Goal: Transaction & Acquisition: Book appointment/travel/reservation

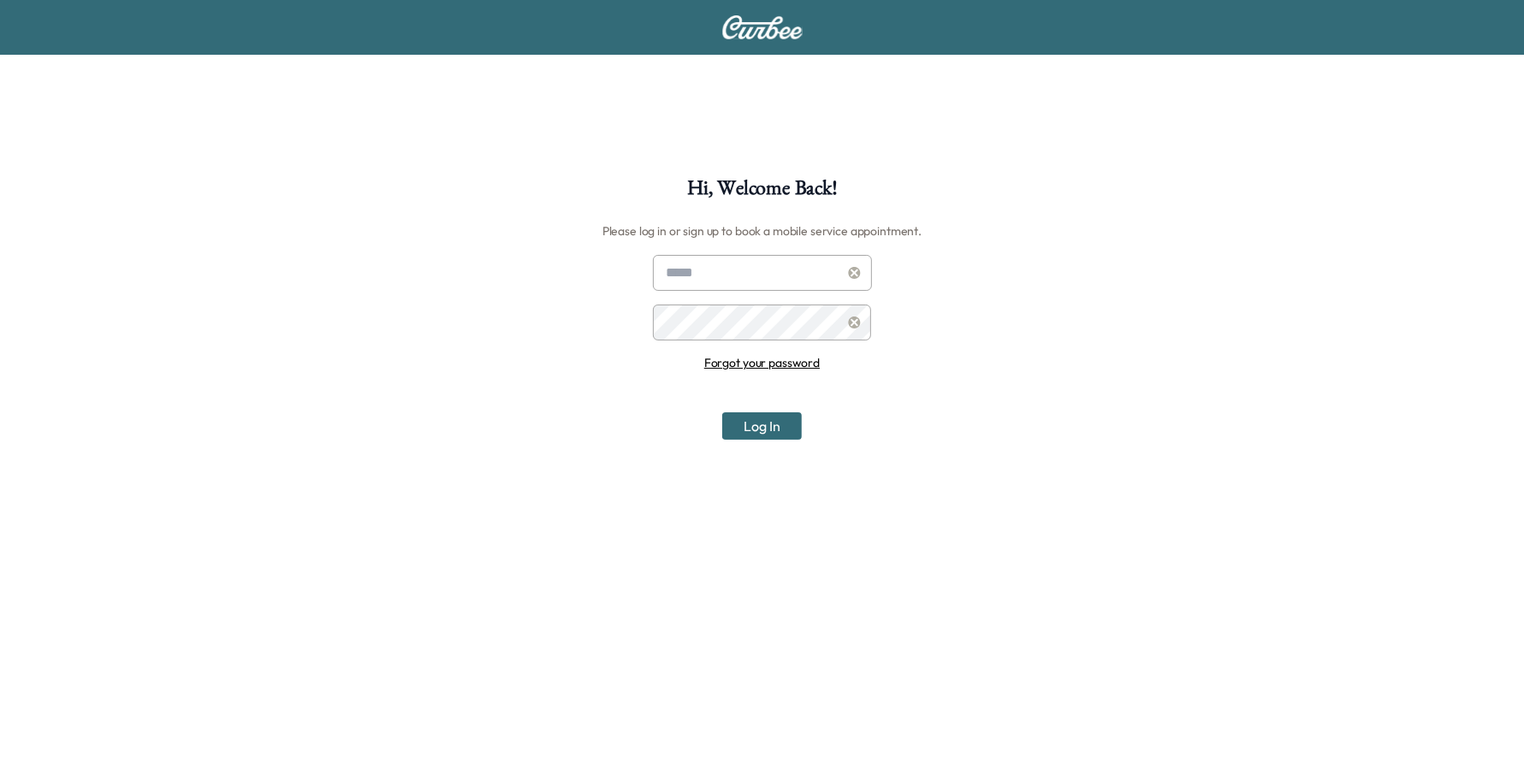
type input "**********"
click at [775, 430] on button "Log In" at bounding box center [762, 425] width 80 height 27
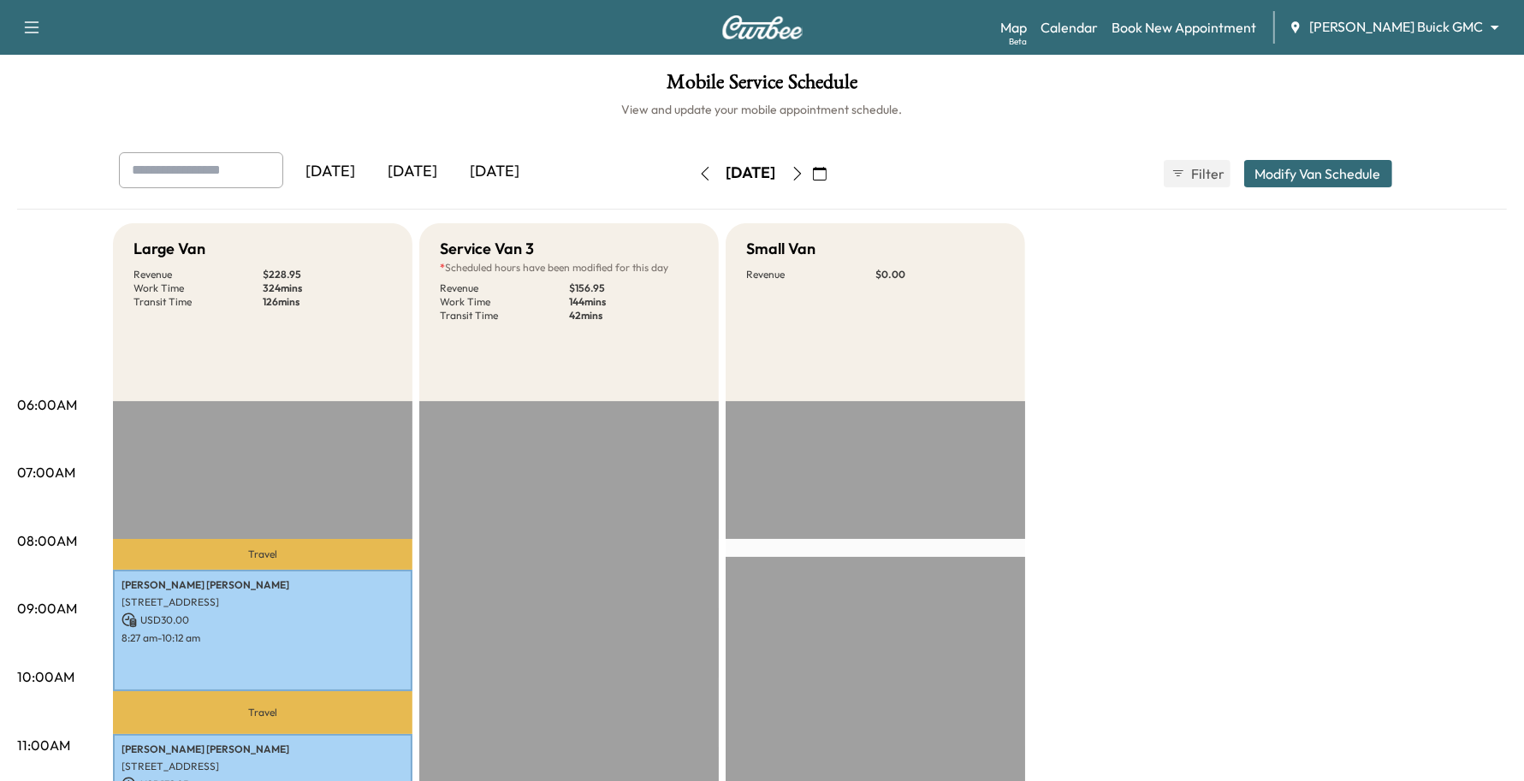
click at [1400, 37] on div "[PERSON_NAME] Buick GMC ******** ​" at bounding box center [1399, 27] width 222 height 21
click at [1410, 24] on body "Support Log Out Map Beta Calendar Book New Appointment [PERSON_NAME] Buick GMC …" at bounding box center [762, 390] width 1524 height 781
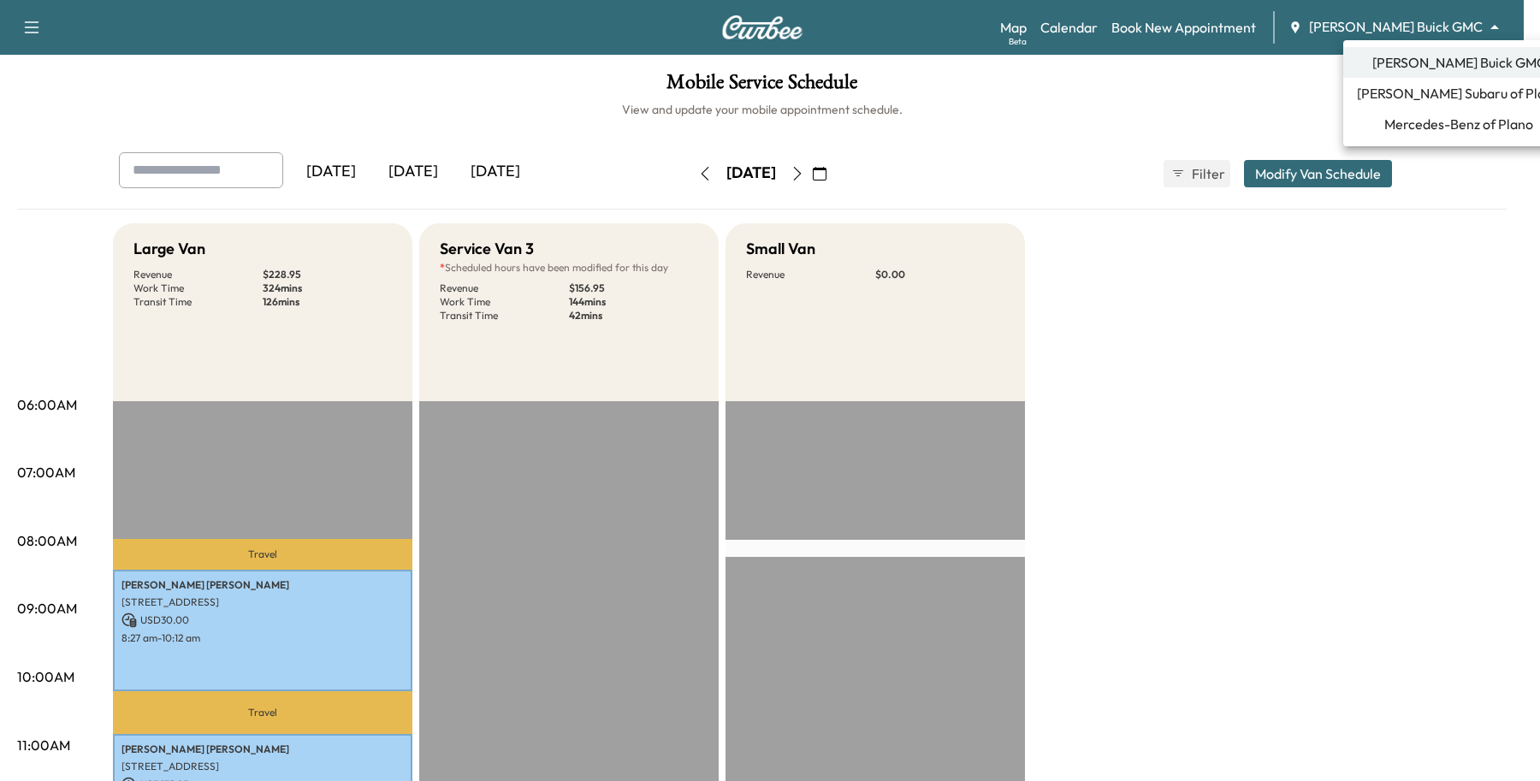
click at [1391, 104] on li "[PERSON_NAME] Subaru of Plano" at bounding box center [1458, 93] width 231 height 31
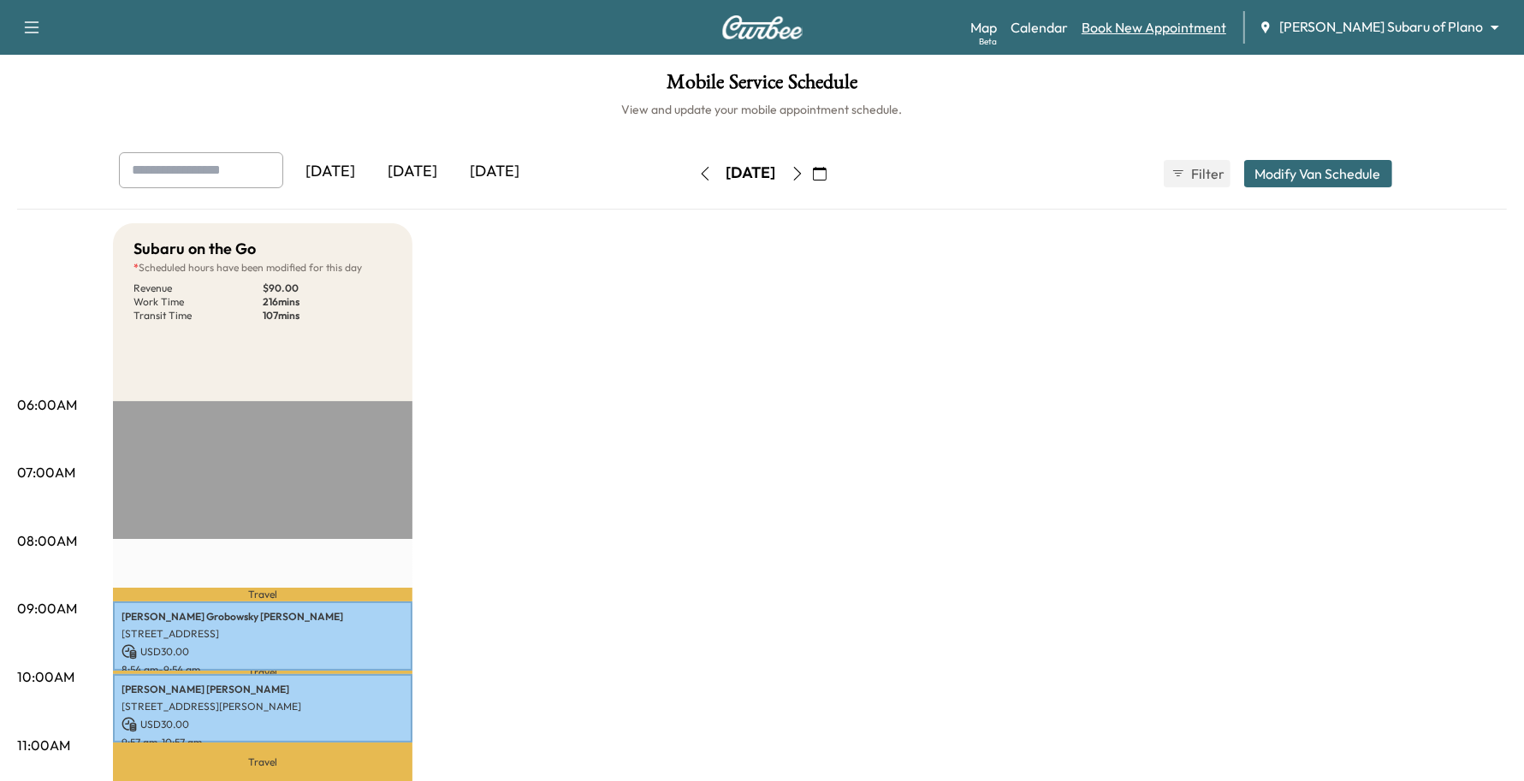
click at [1226, 30] on link "Book New Appointment" at bounding box center [1153, 27] width 145 height 21
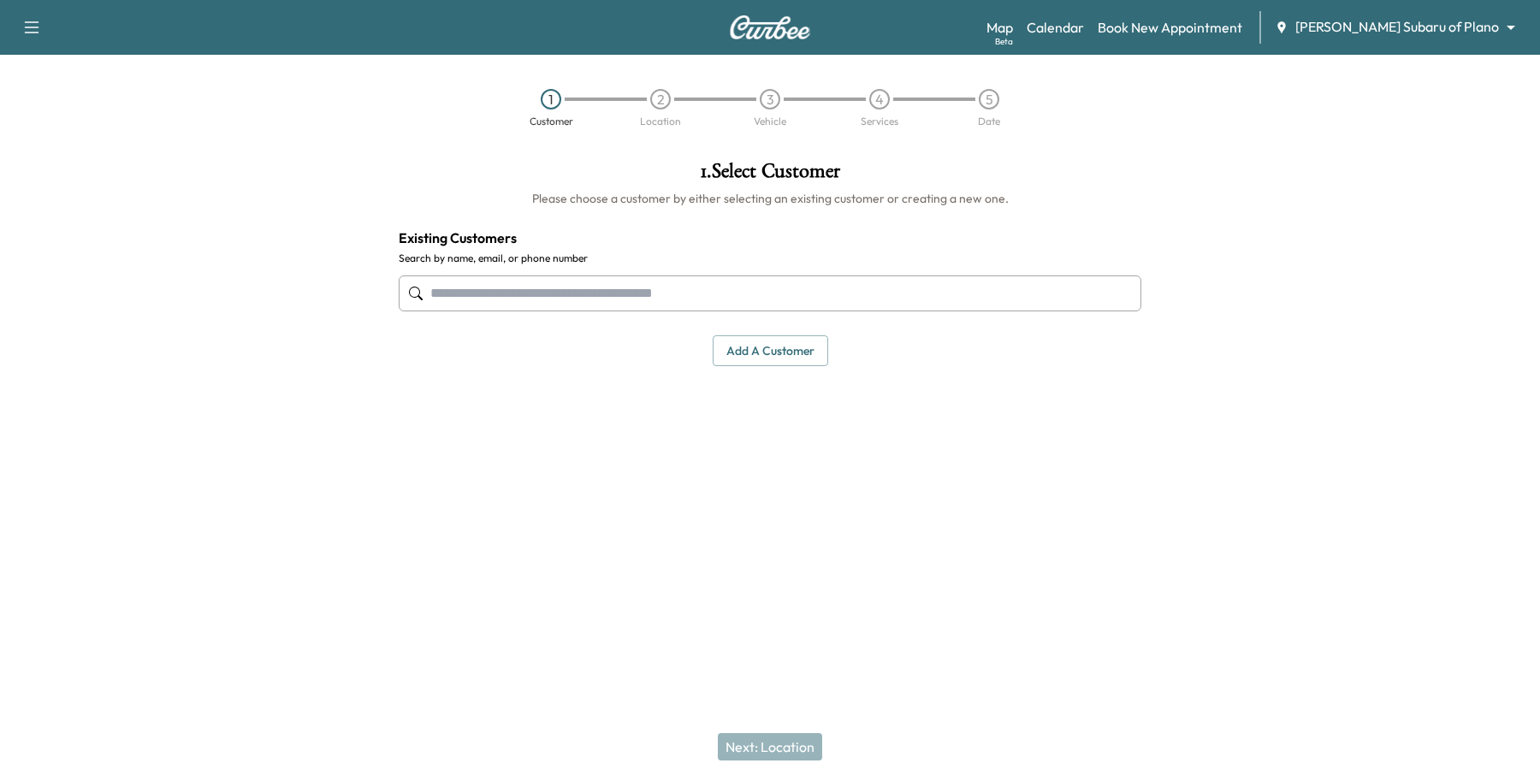
click at [764, 291] on input "text" at bounding box center [770, 293] width 743 height 36
click at [583, 302] on input "text" at bounding box center [770, 293] width 743 height 36
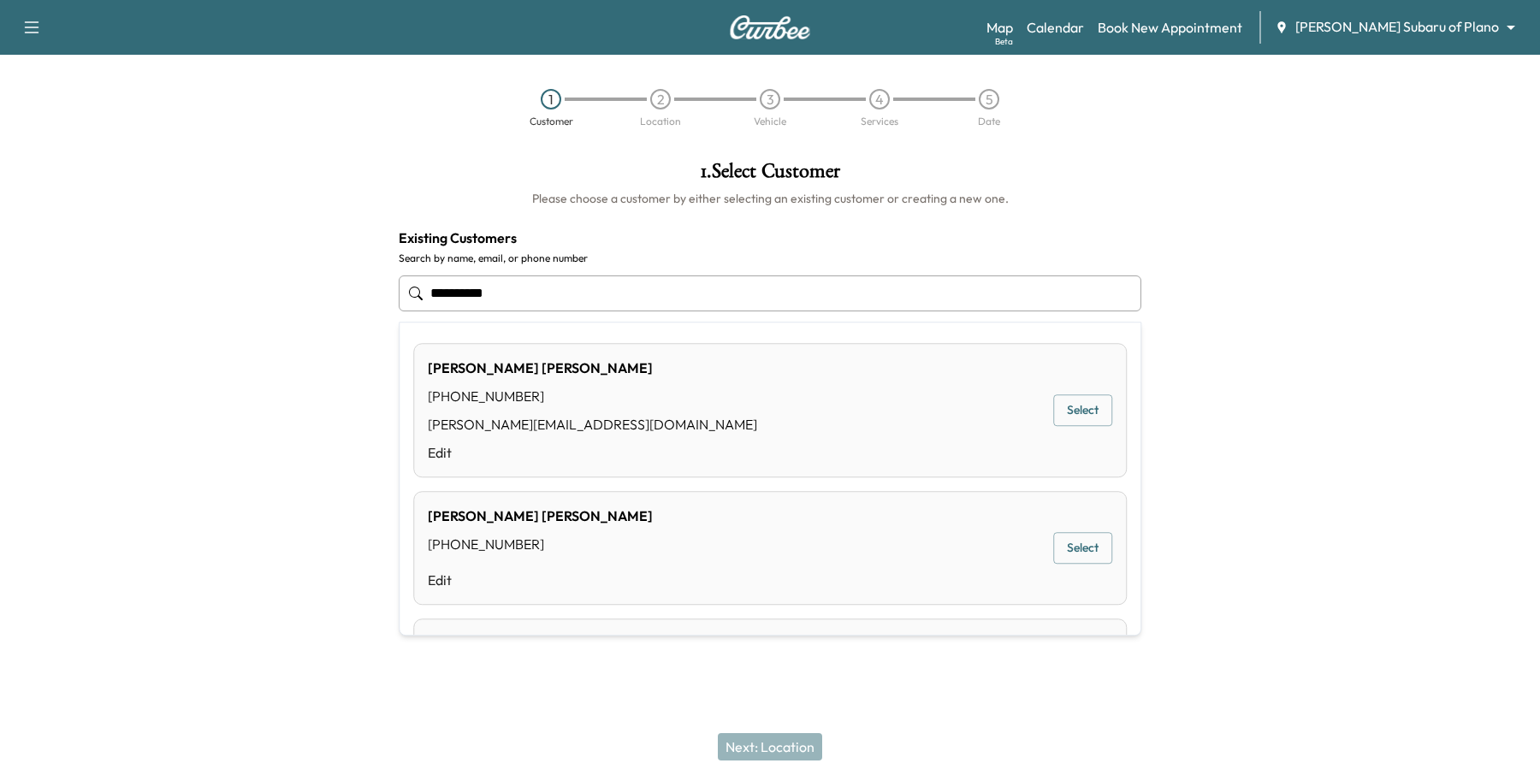
click at [1083, 407] on button "Select" at bounding box center [1082, 411] width 59 height 32
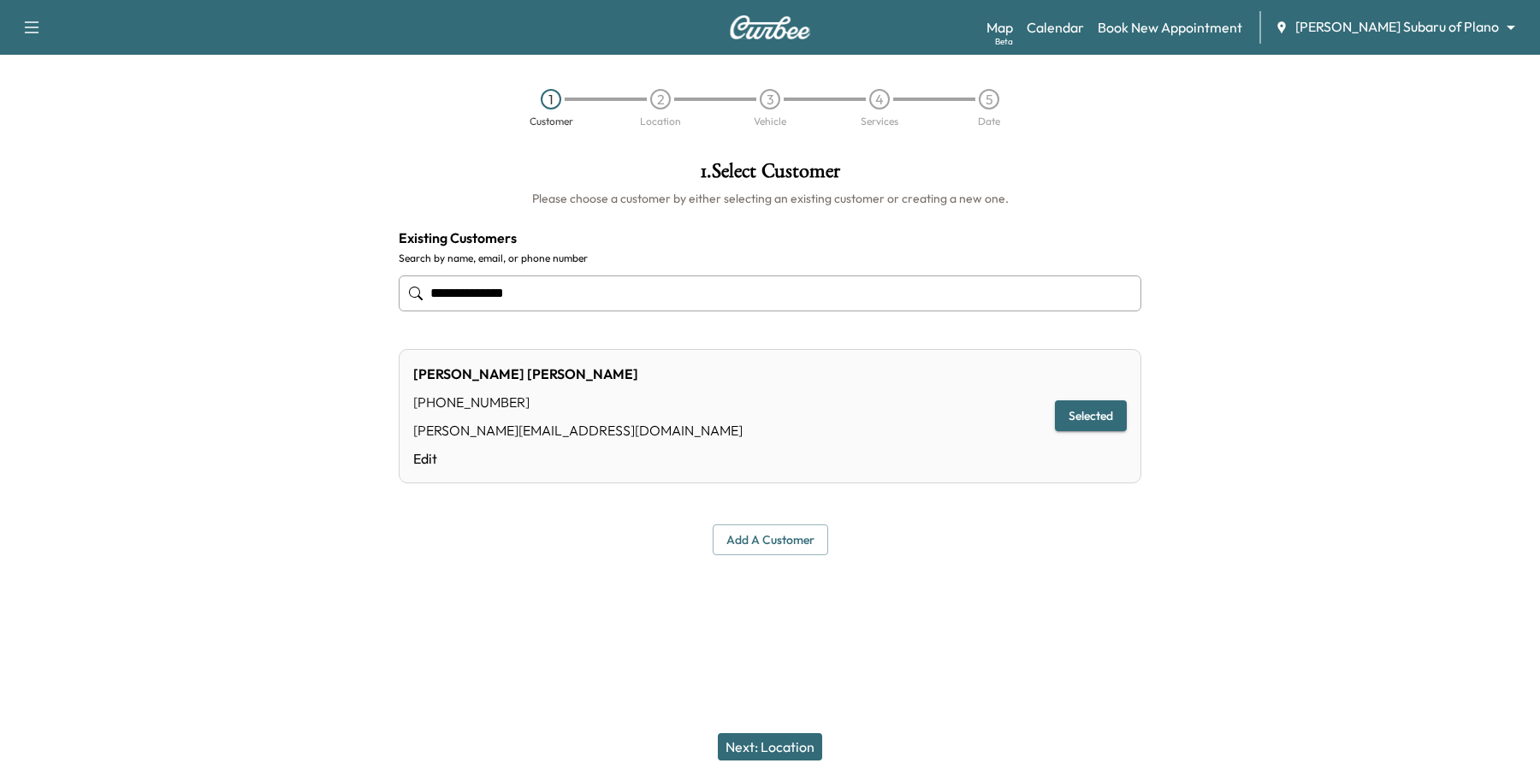
type input "**********"
click at [759, 750] on button "Next: Location" at bounding box center [770, 746] width 104 height 27
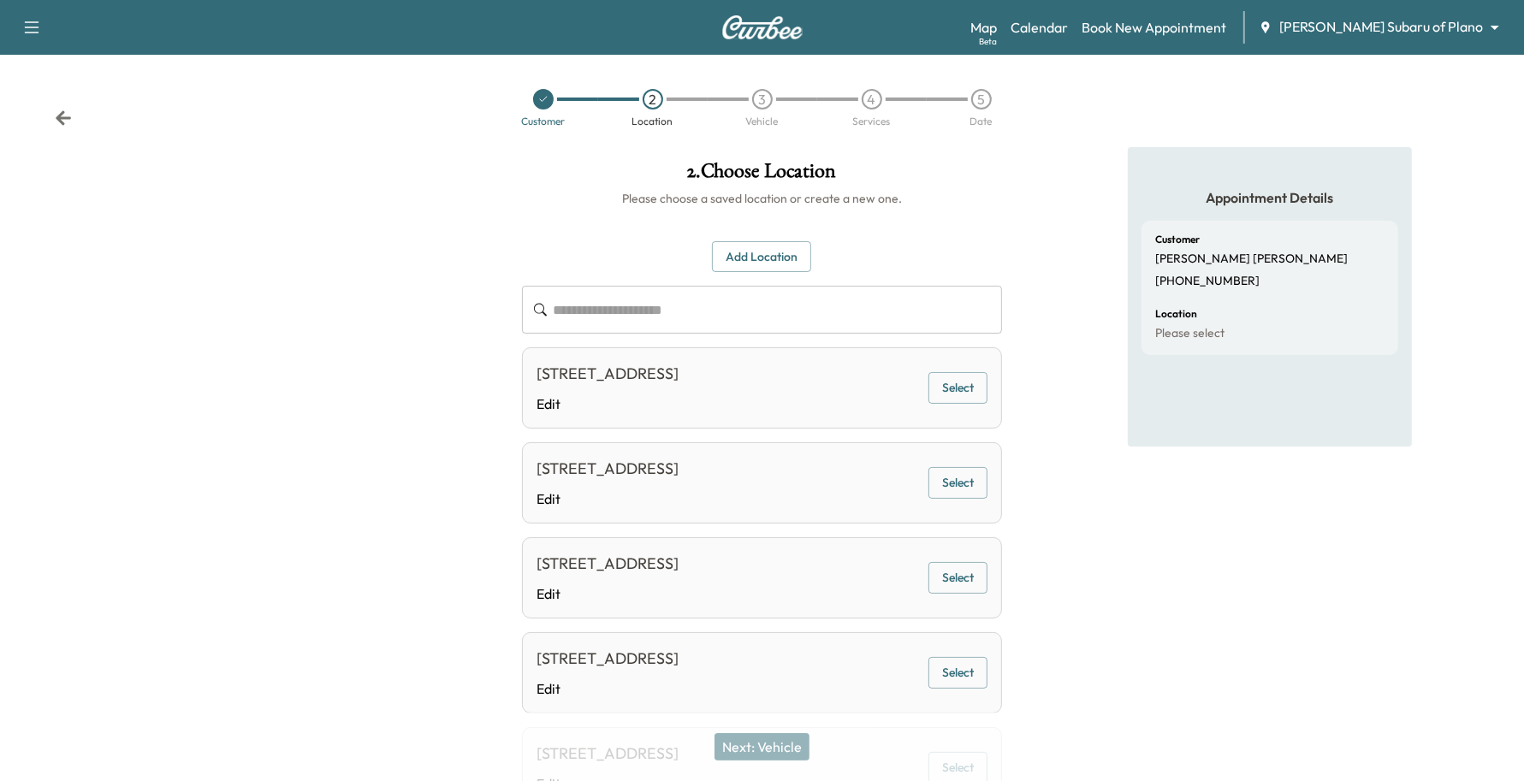
click at [935, 370] on div "[STREET_ADDRESS] Edit Select" at bounding box center [762, 387] width 481 height 81
click at [944, 383] on button "Select" at bounding box center [957, 388] width 59 height 32
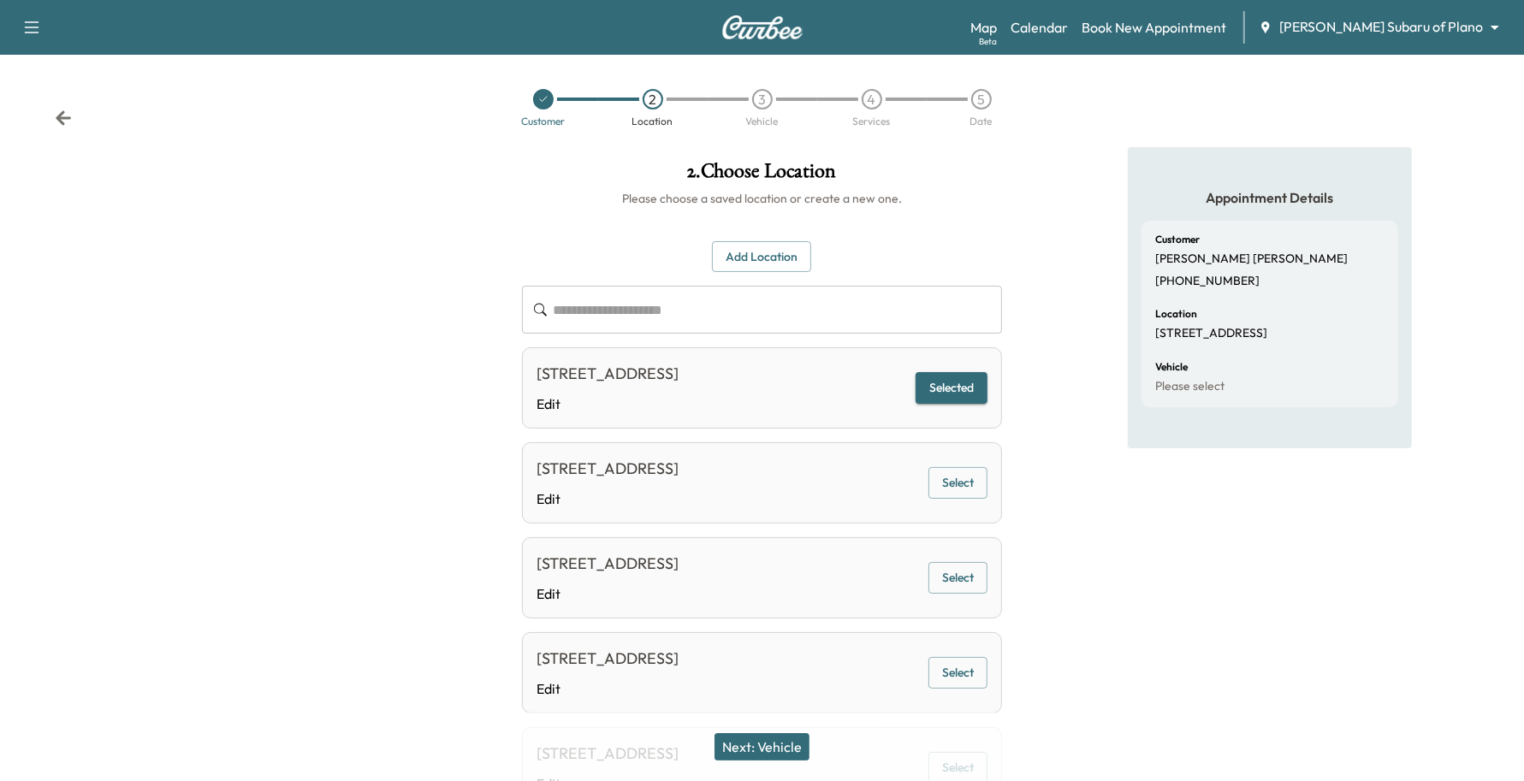
click at [780, 751] on button "Next: Vehicle" at bounding box center [761, 746] width 95 height 27
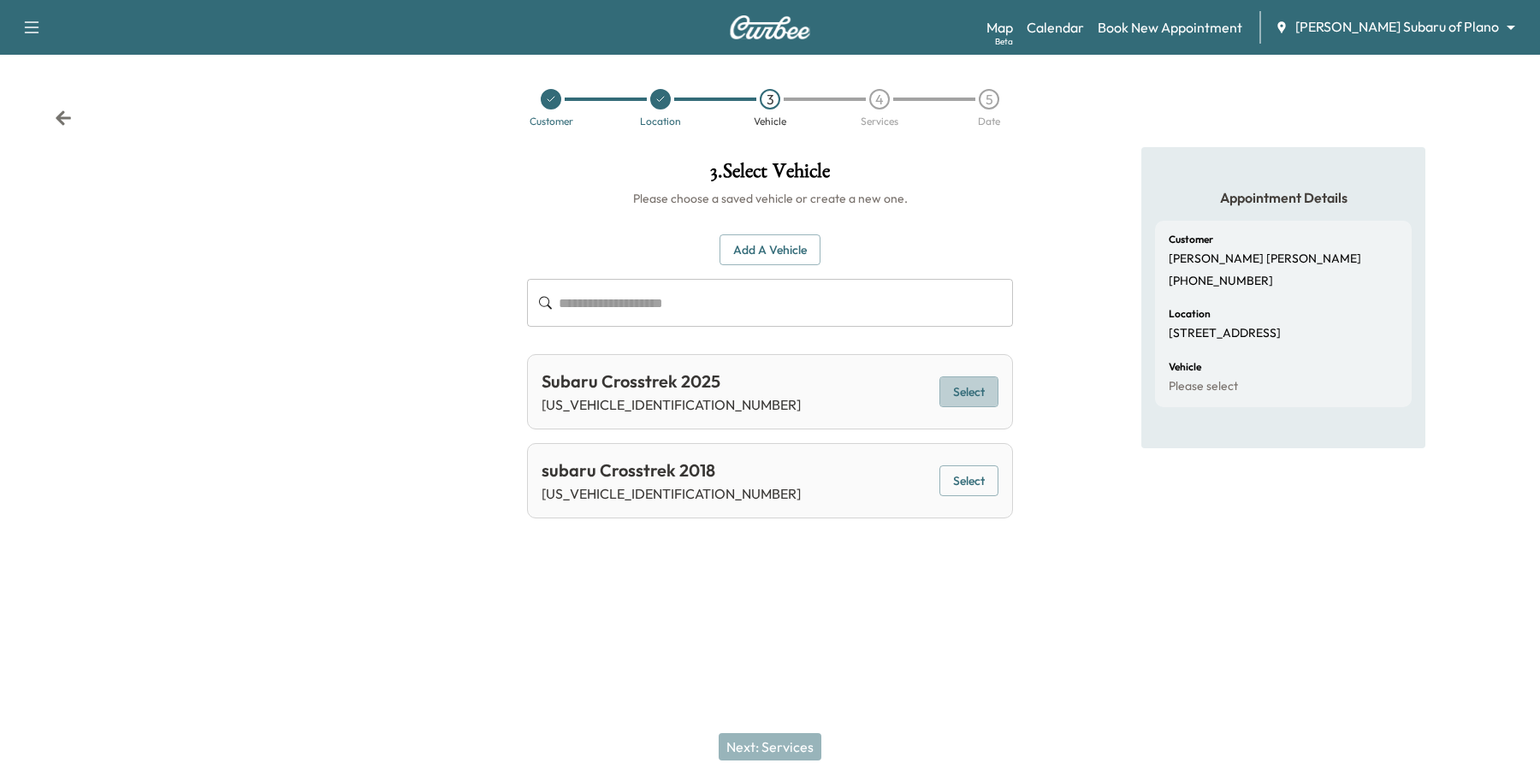
click at [972, 394] on button "Select" at bounding box center [968, 392] width 59 height 32
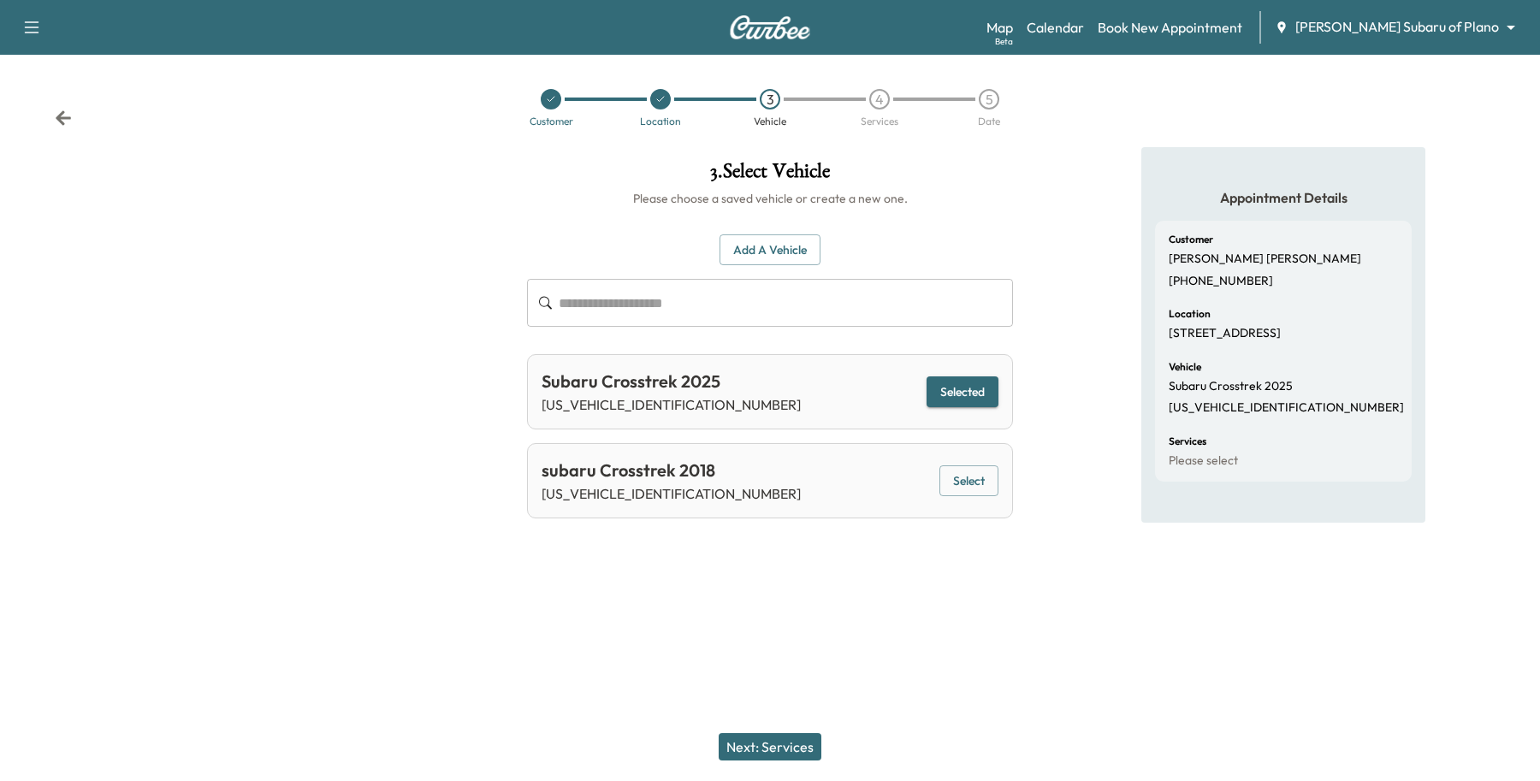
click at [972, 394] on button "Selected" at bounding box center [963, 392] width 72 height 32
click at [999, 678] on div "Support Log Out Map Beta Calendar Book New Appointment [PERSON_NAME] Subaru of …" at bounding box center [770, 390] width 1540 height 781
click at [783, 741] on button "Next: Services" at bounding box center [770, 746] width 103 height 27
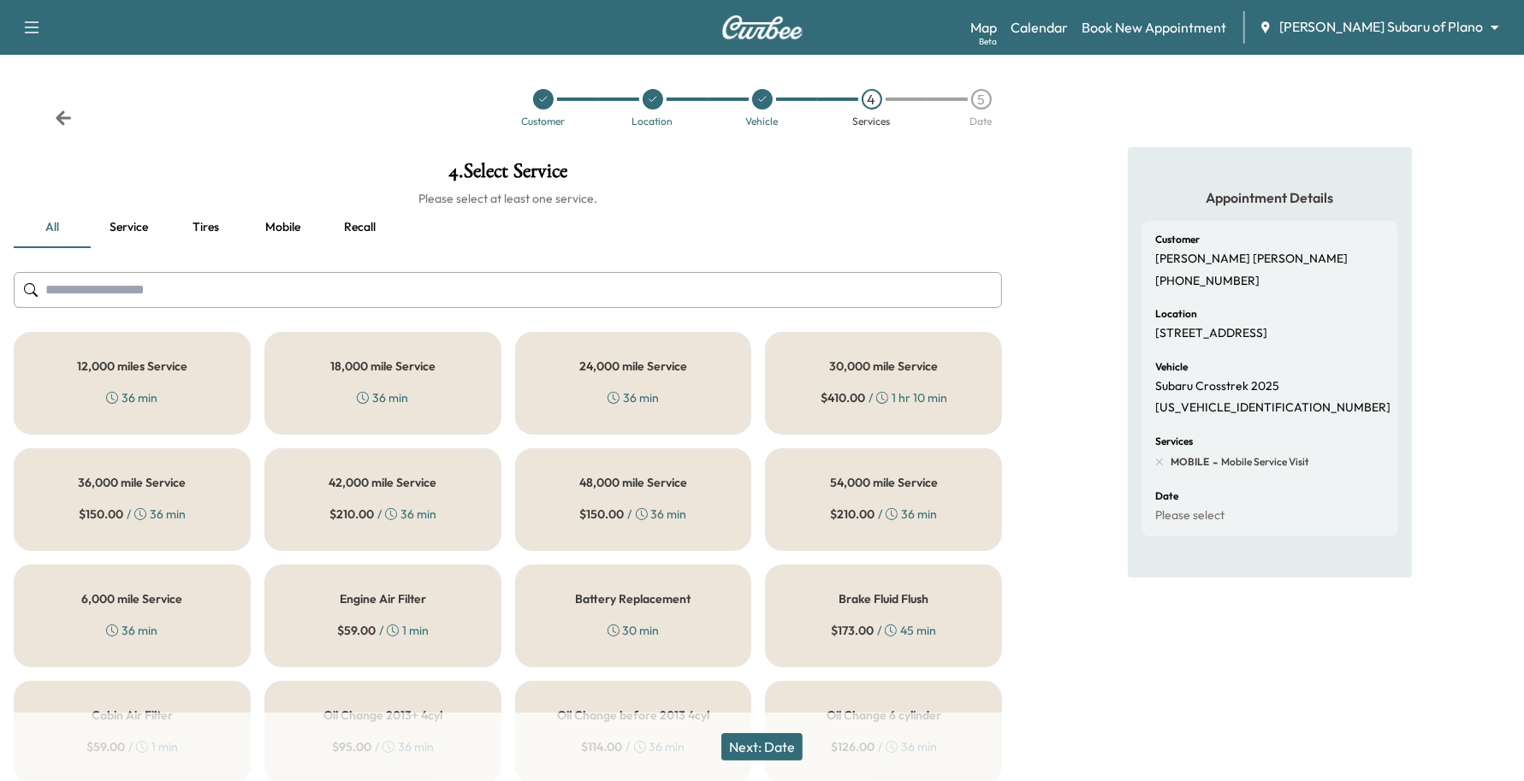
click at [84, 627] on div "6,000 mile Service 36 min" at bounding box center [132, 616] width 237 height 103
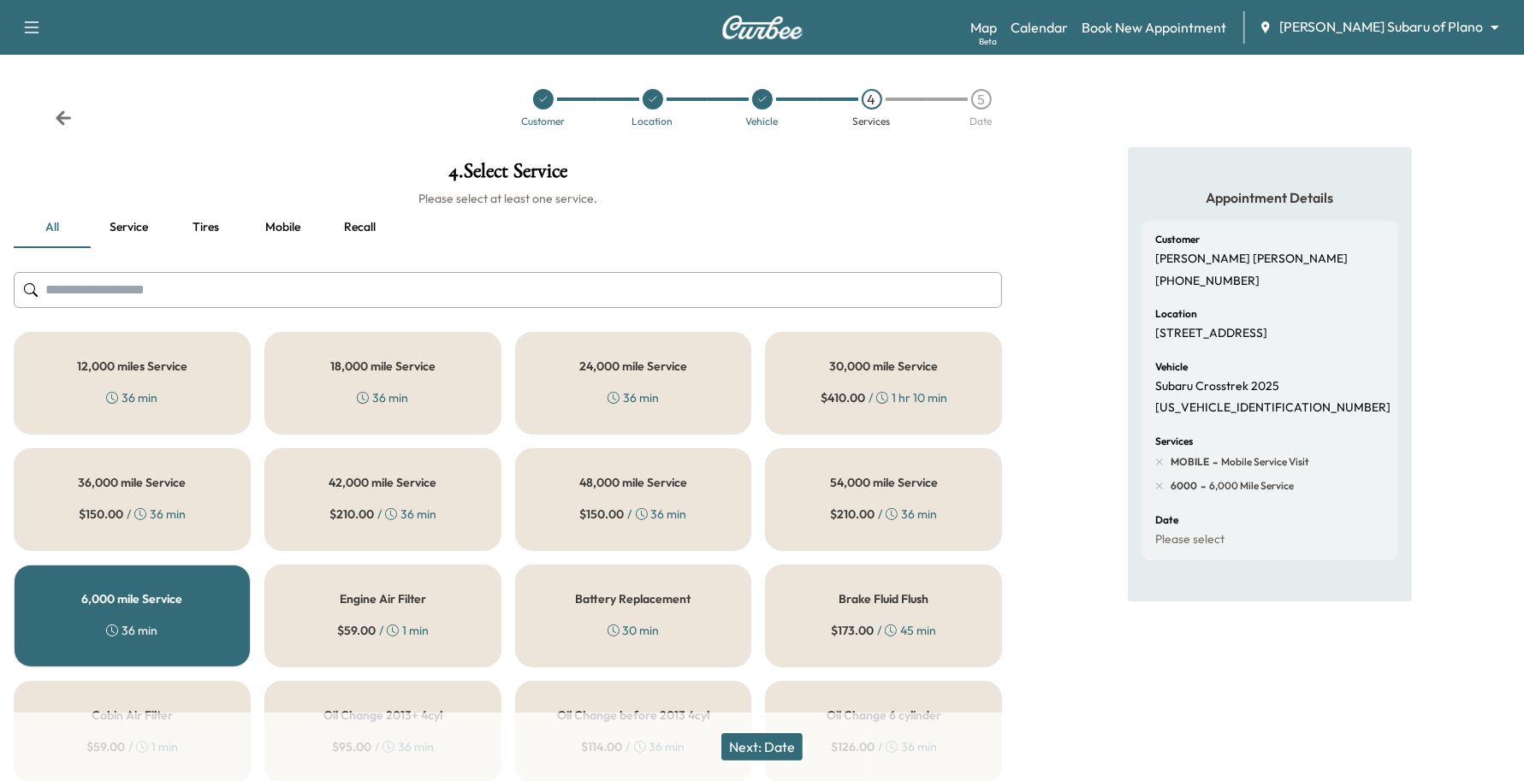
click at [785, 749] on button "Next: Date" at bounding box center [761, 746] width 81 height 27
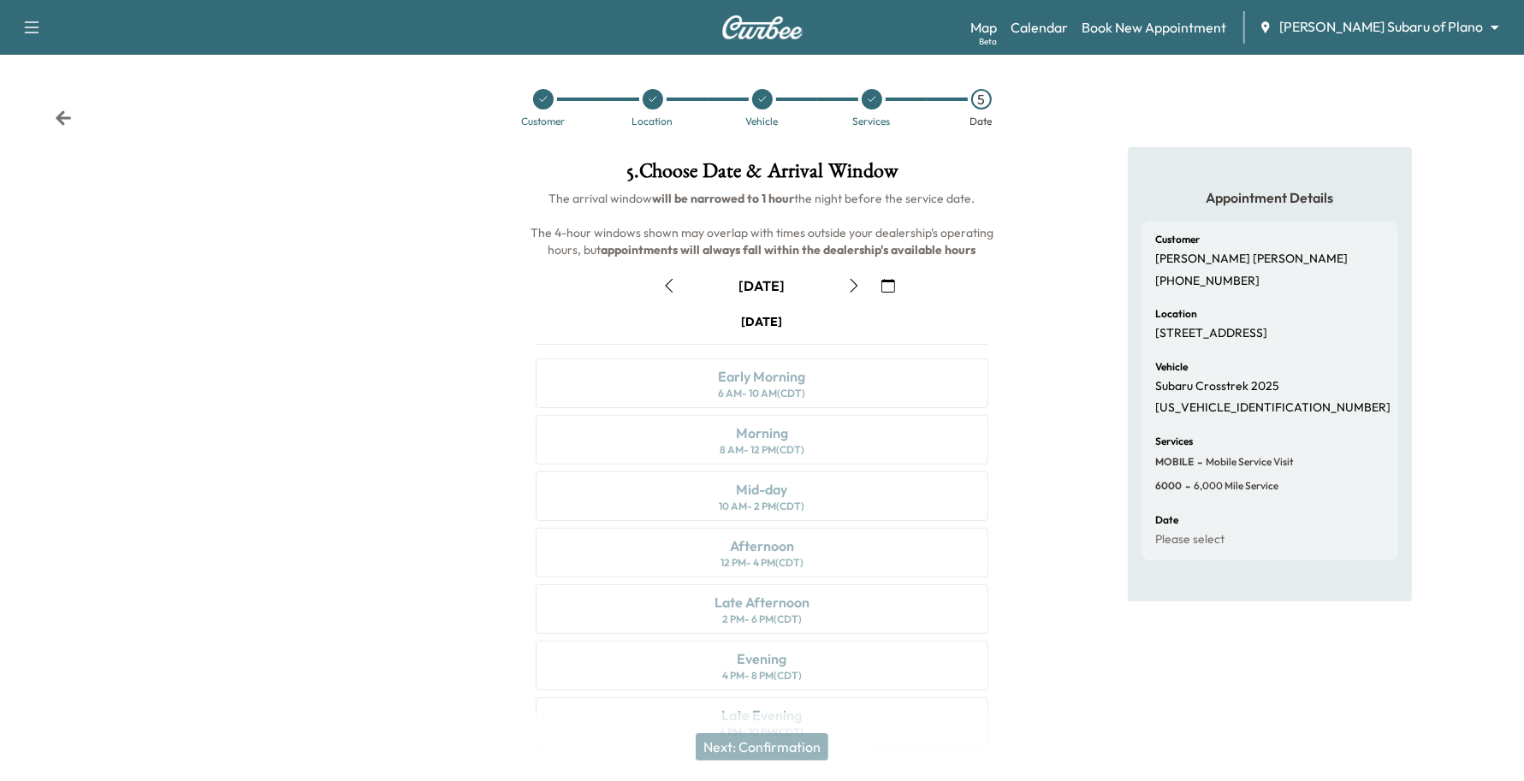
click at [879, 280] on button "button" at bounding box center [887, 285] width 29 height 27
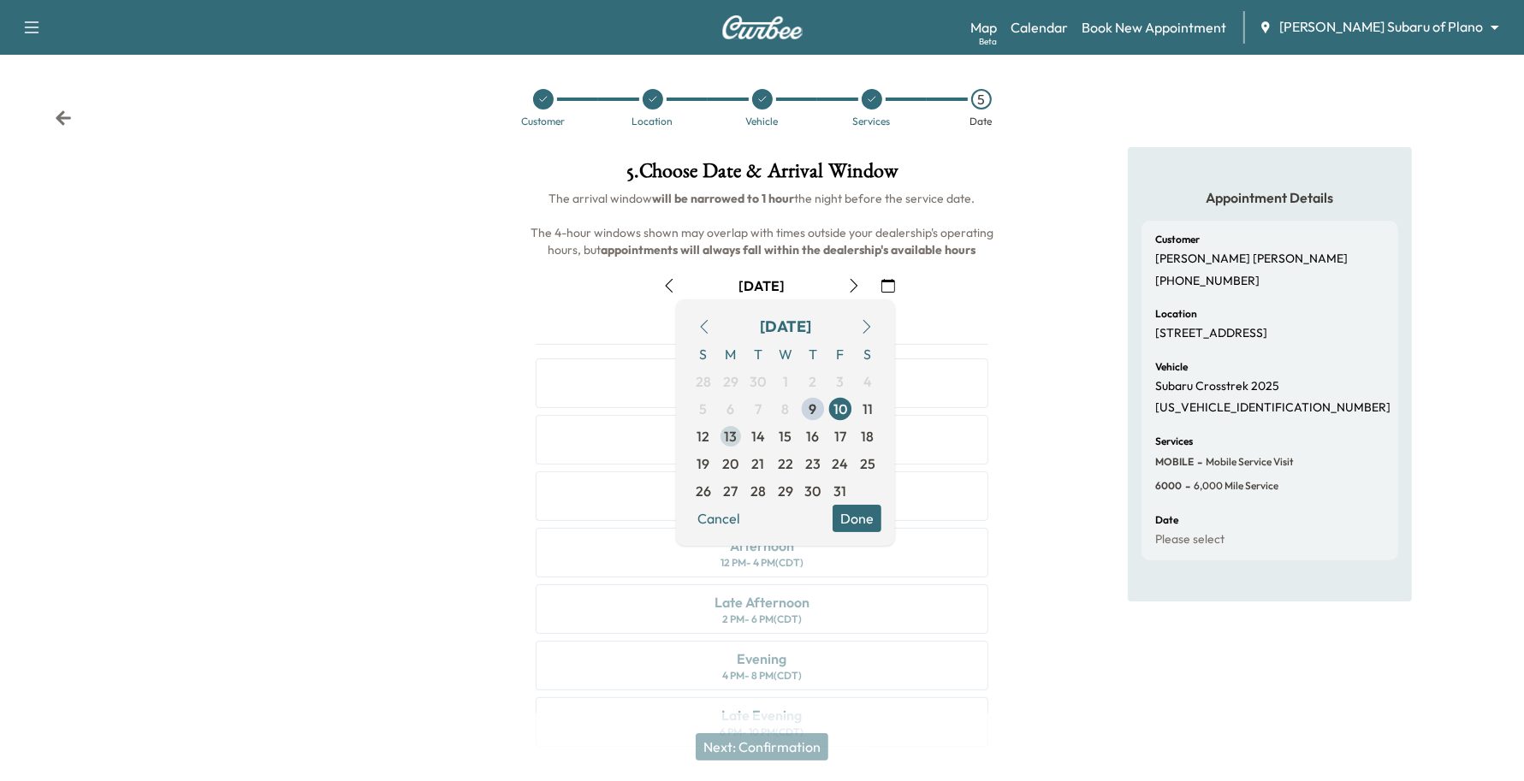
click at [732, 445] on span "13" at bounding box center [731, 436] width 13 height 21
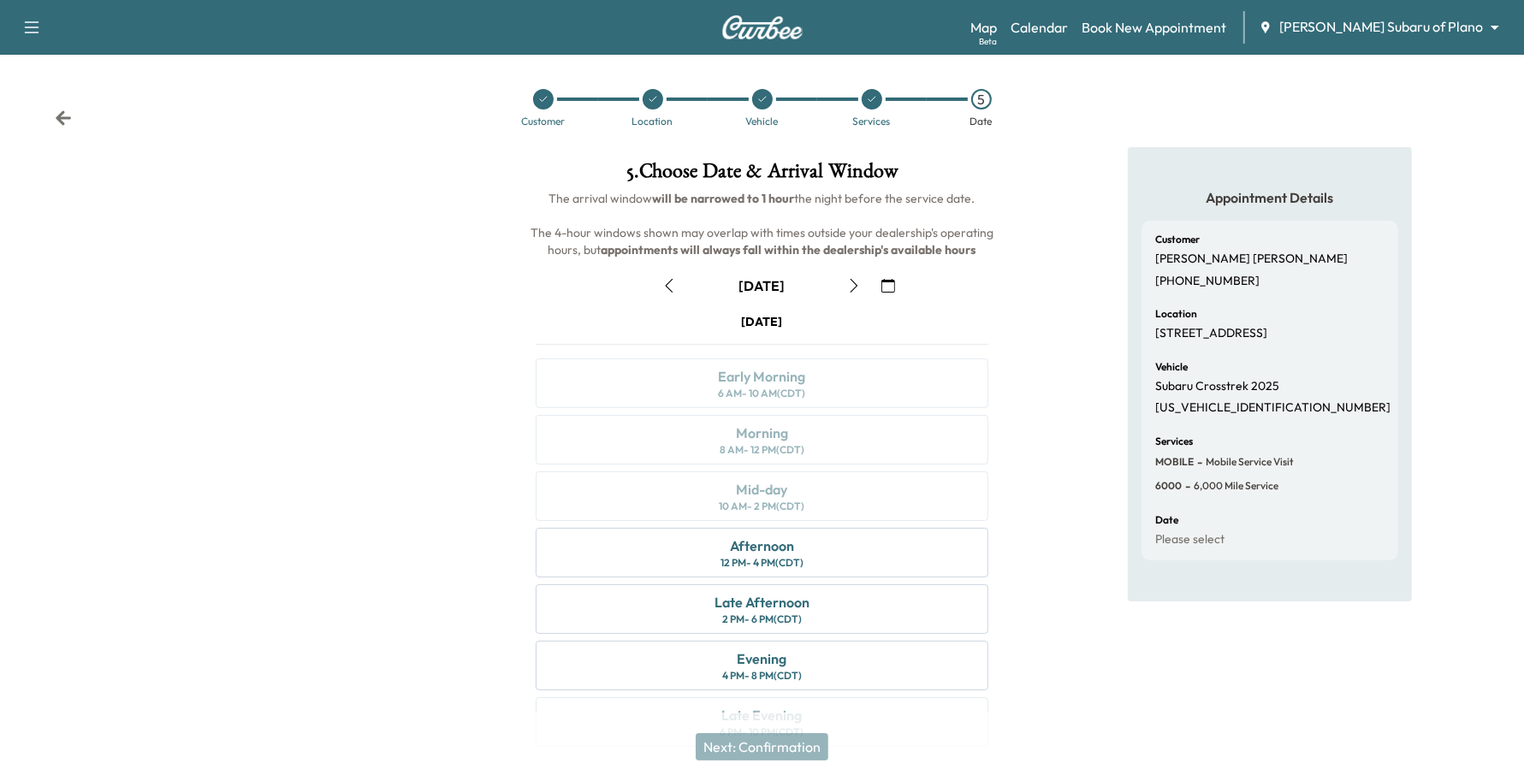
click at [847, 285] on icon "button" at bounding box center [854, 286] width 14 height 14
click at [665, 285] on icon "button" at bounding box center [669, 286] width 14 height 14
click at [680, 558] on div "Afternoon 12 PM - 4 PM (CDT)" at bounding box center [762, 553] width 453 height 50
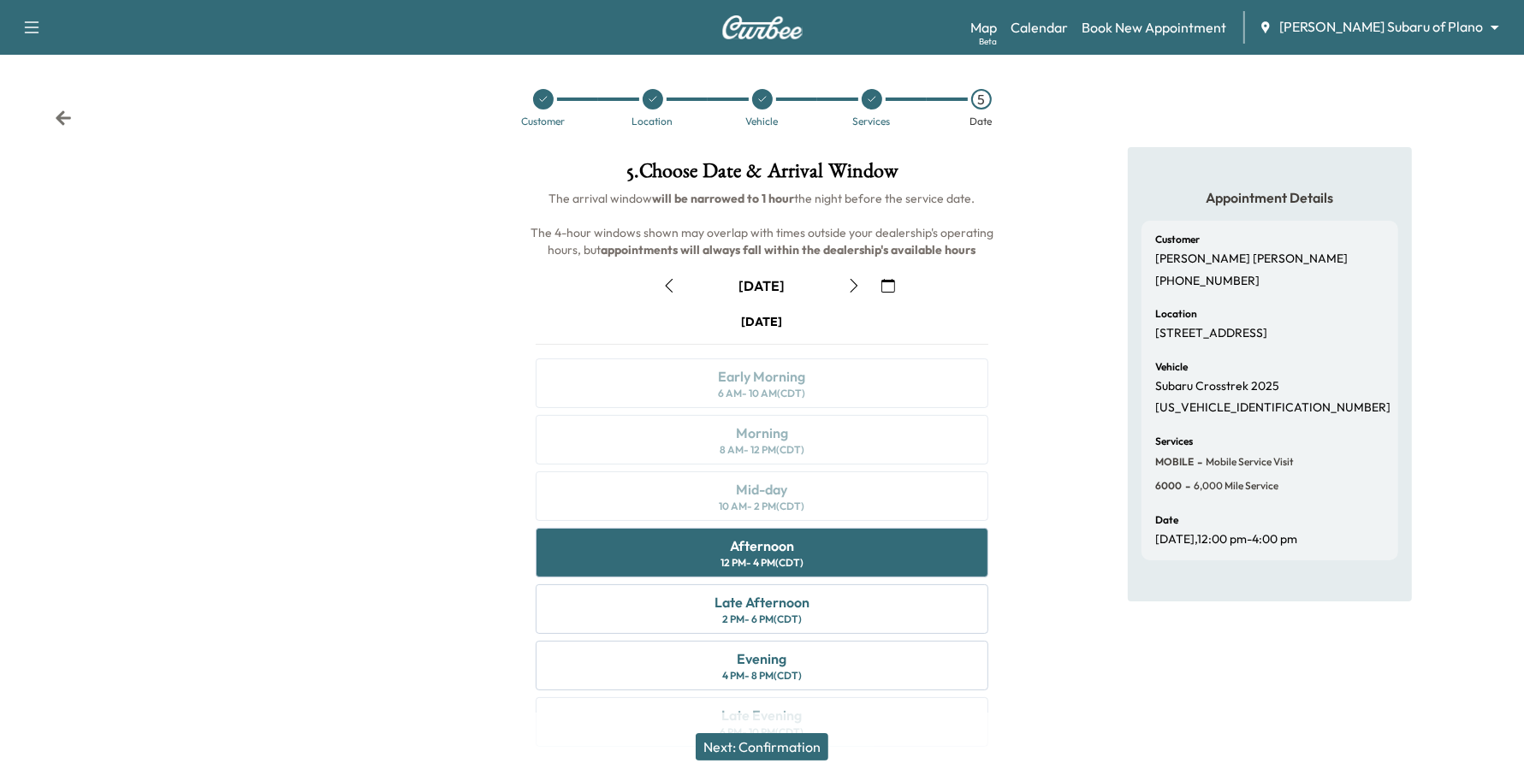
click at [791, 742] on button "Next: Confirmation" at bounding box center [762, 746] width 133 height 27
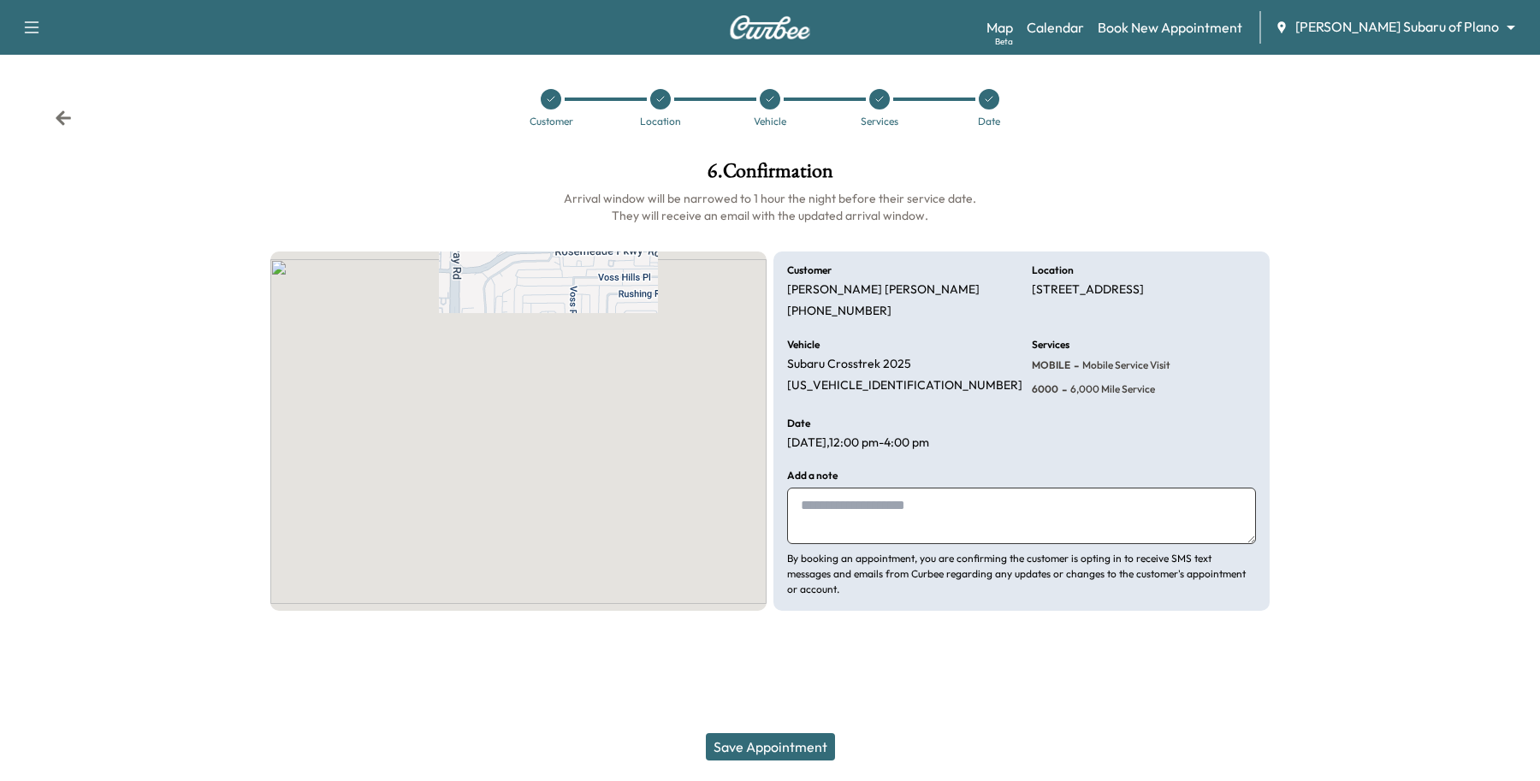
click at [776, 759] on button "Save Appointment" at bounding box center [770, 746] width 129 height 27
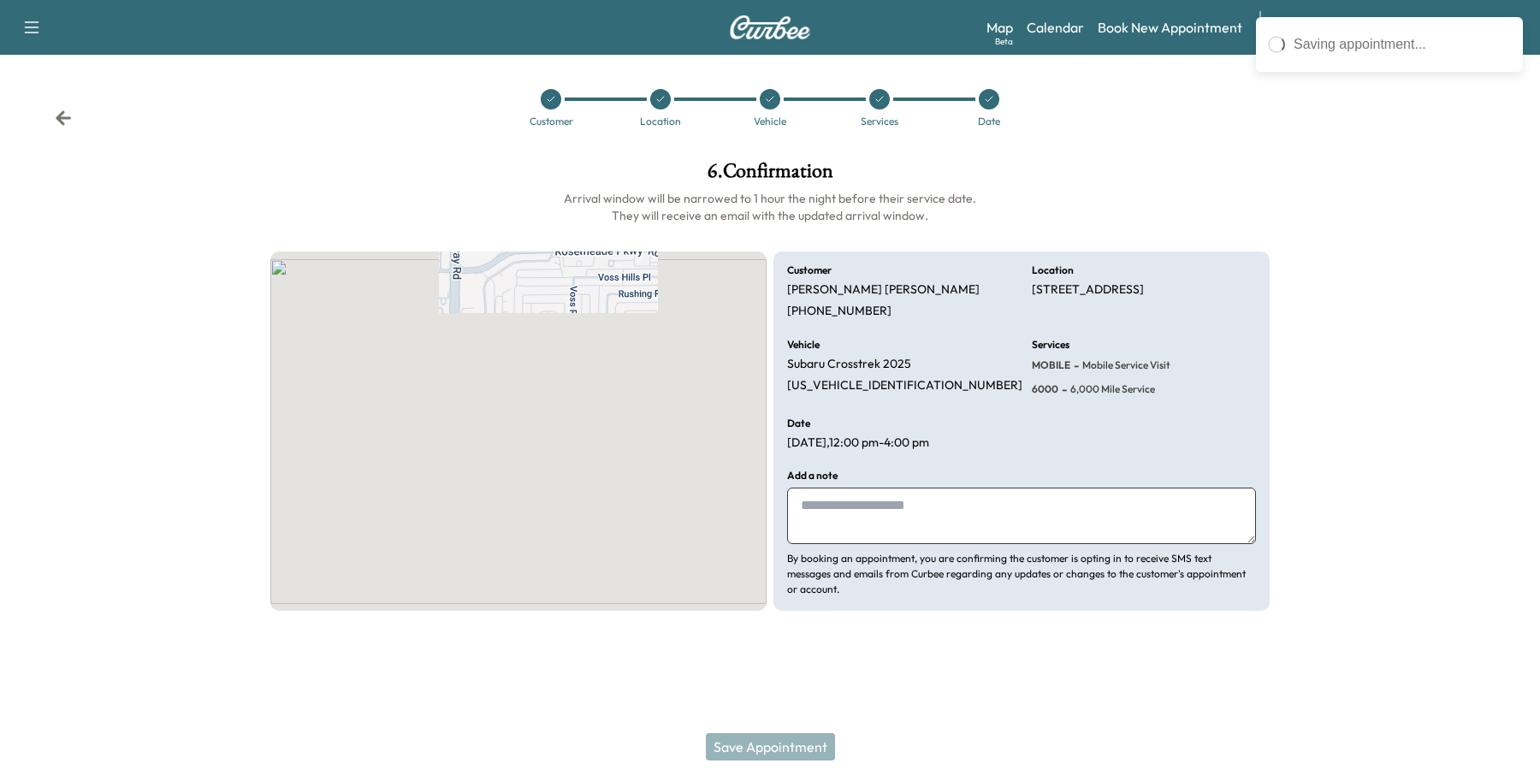
click at [777, 743] on div "Save Appointment" at bounding box center [770, 747] width 1540 height 68
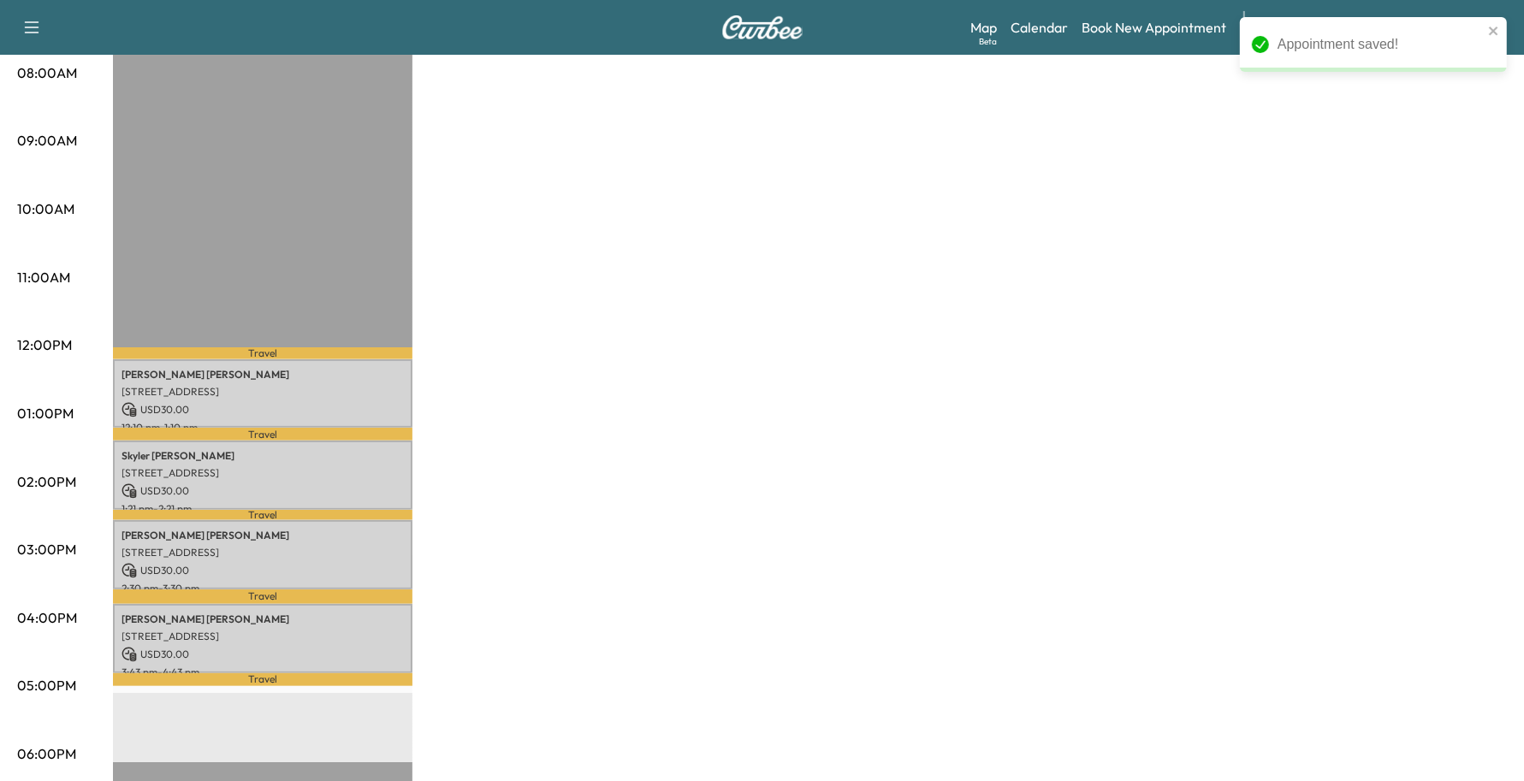
scroll to position [535, 0]
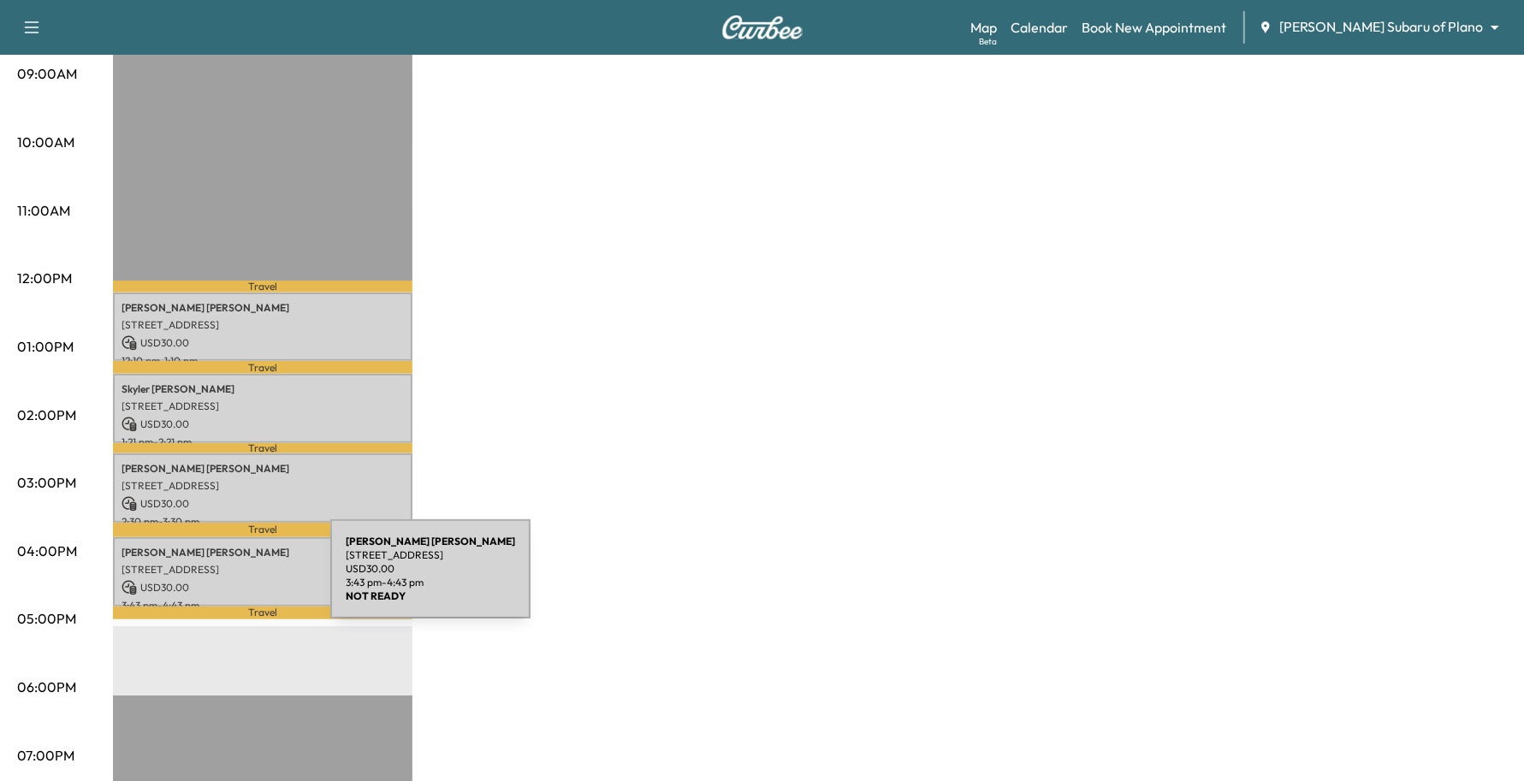
click at [202, 580] on p "USD 30.00" at bounding box center [262, 587] width 282 height 15
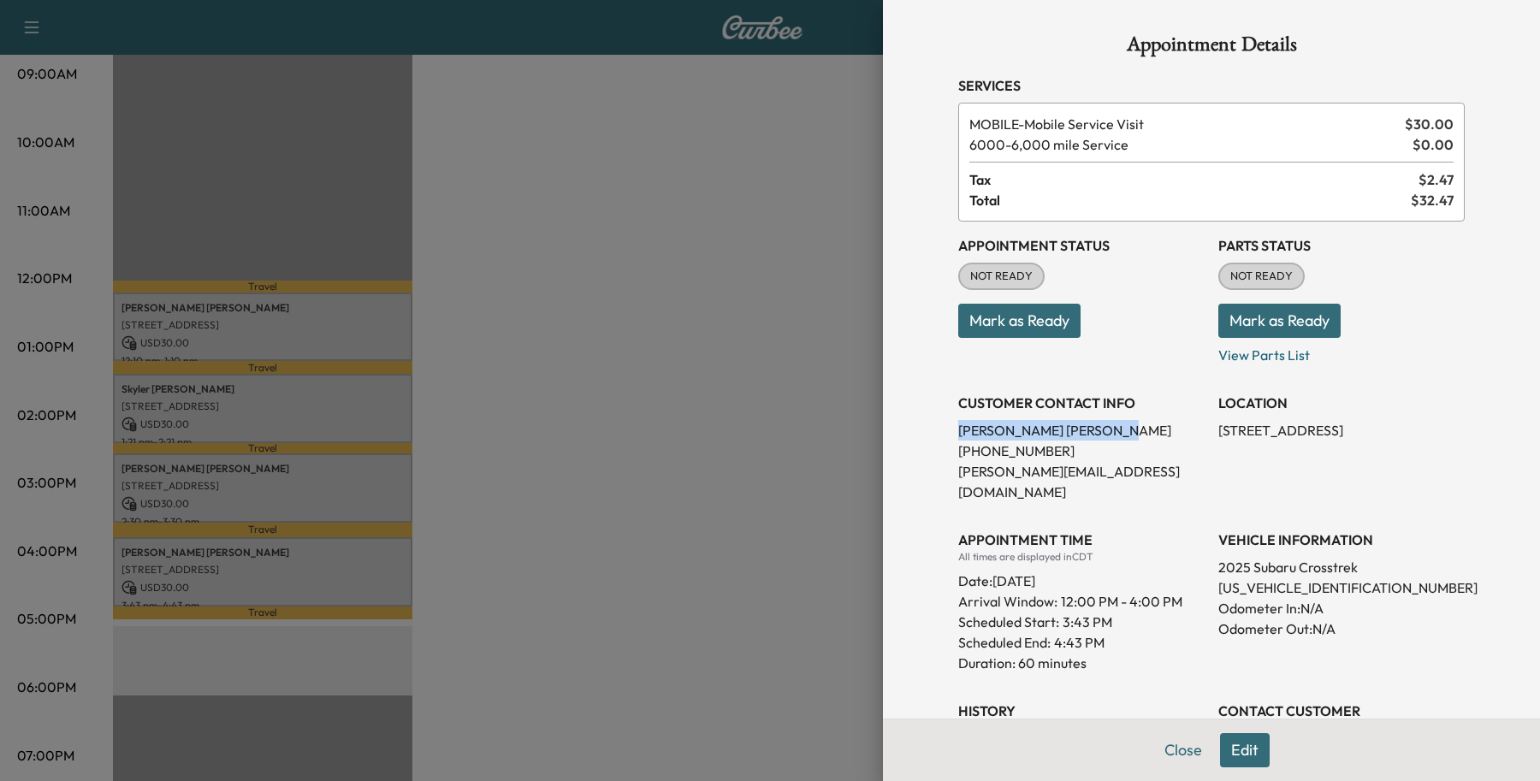
drag, startPoint x: 1023, startPoint y: 430, endPoint x: 928, endPoint y: 429, distance: 95.0
click at [938, 429] on div "Appointment Details Services MOBILE - Mobile Service Visit $ 30.00 6000 - 6,000…" at bounding box center [1212, 475] width 548 height 950
copy p "[PERSON_NAME]"
click at [1159, 753] on button "Close" at bounding box center [1183, 750] width 60 height 34
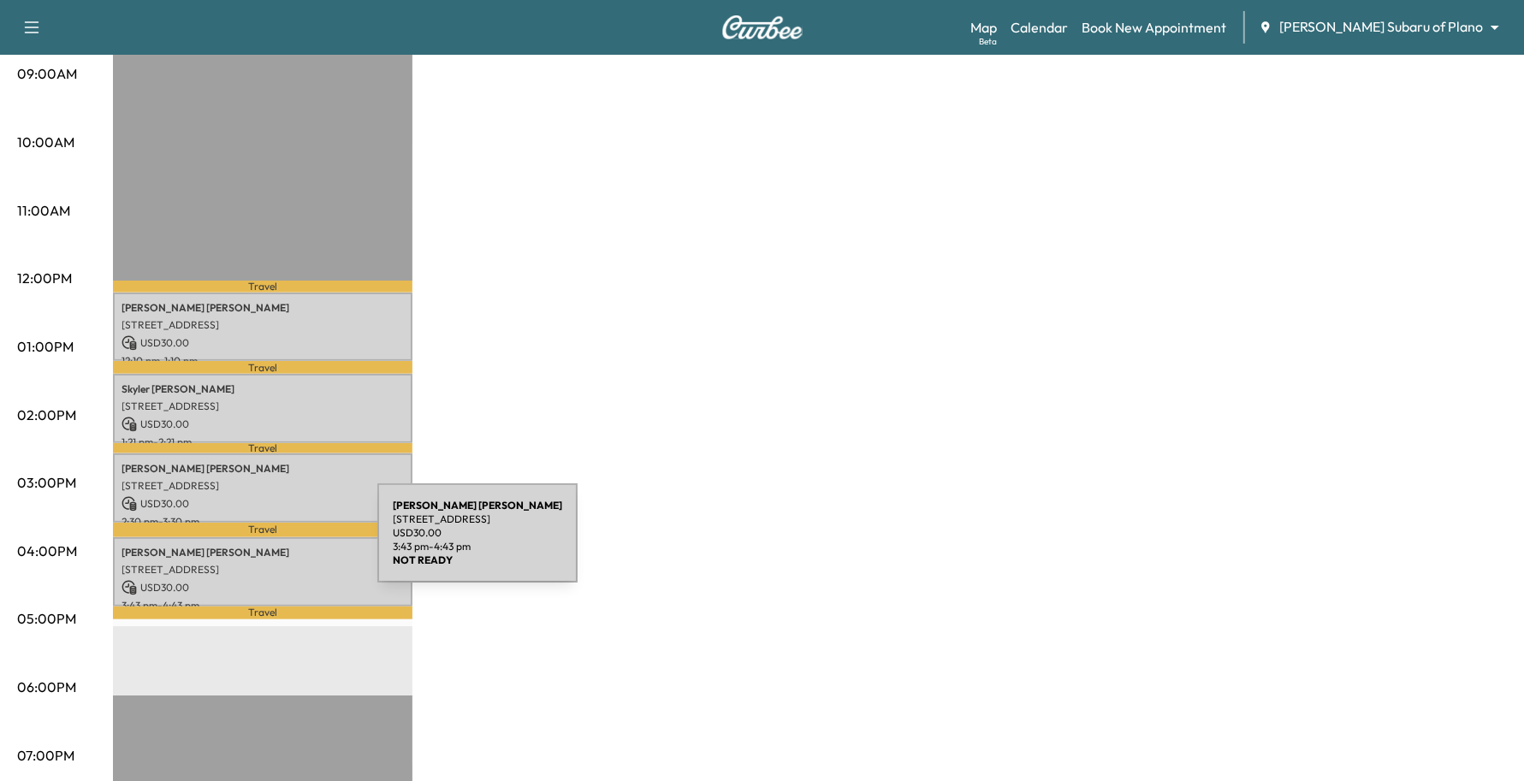
click at [249, 563] on p "[STREET_ADDRESS]" at bounding box center [262, 570] width 282 height 14
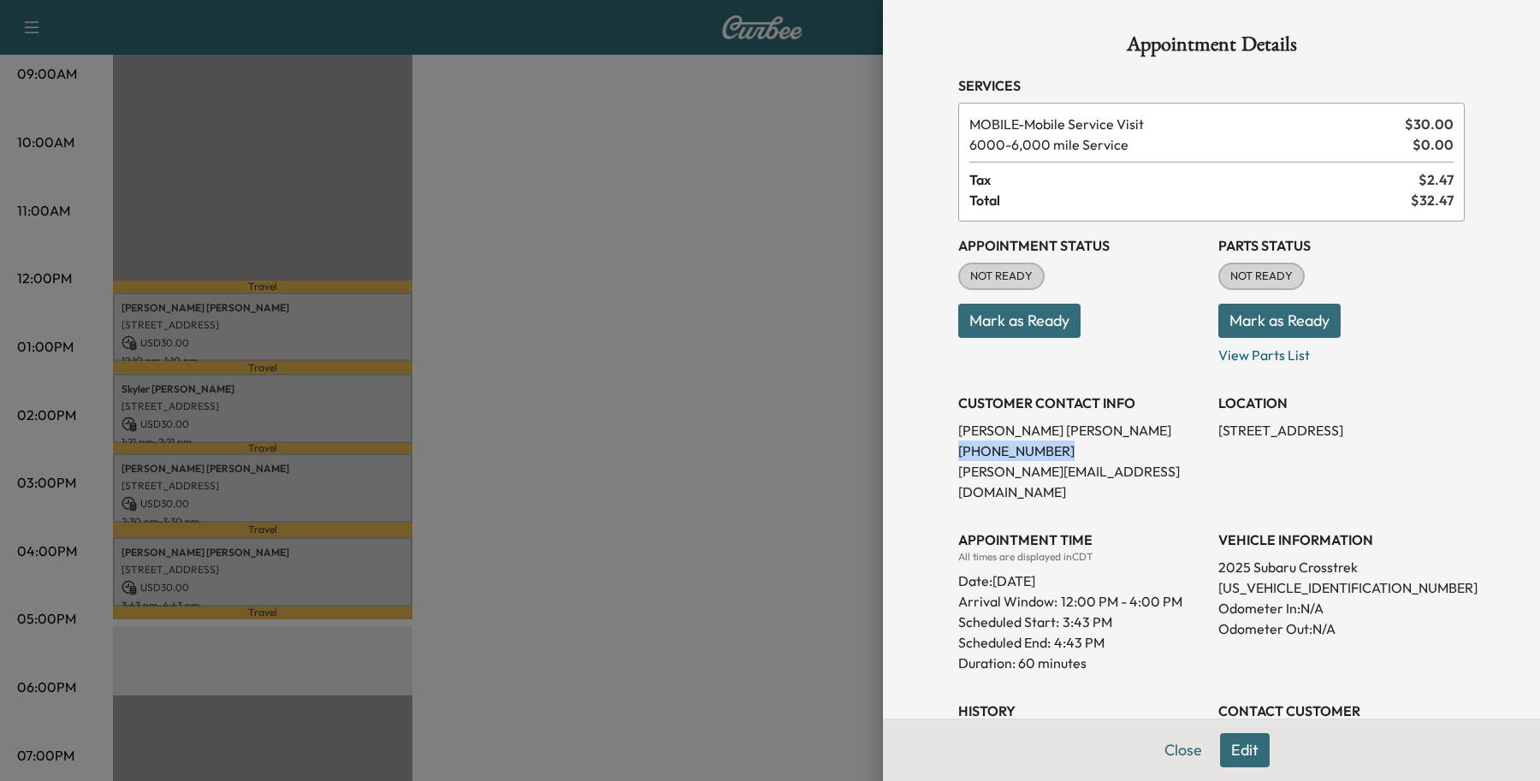
drag, startPoint x: 1036, startPoint y: 447, endPoint x: 922, endPoint y: 447, distance: 113.8
click at [938, 447] on div "Appointment Details Services MOBILE - Mobile Service Visit $ 30.00 6000 - 6,000…" at bounding box center [1212, 475] width 548 height 950
copy p "[PHONE_NUMBER]"
click at [1153, 746] on button "Close" at bounding box center [1183, 750] width 60 height 34
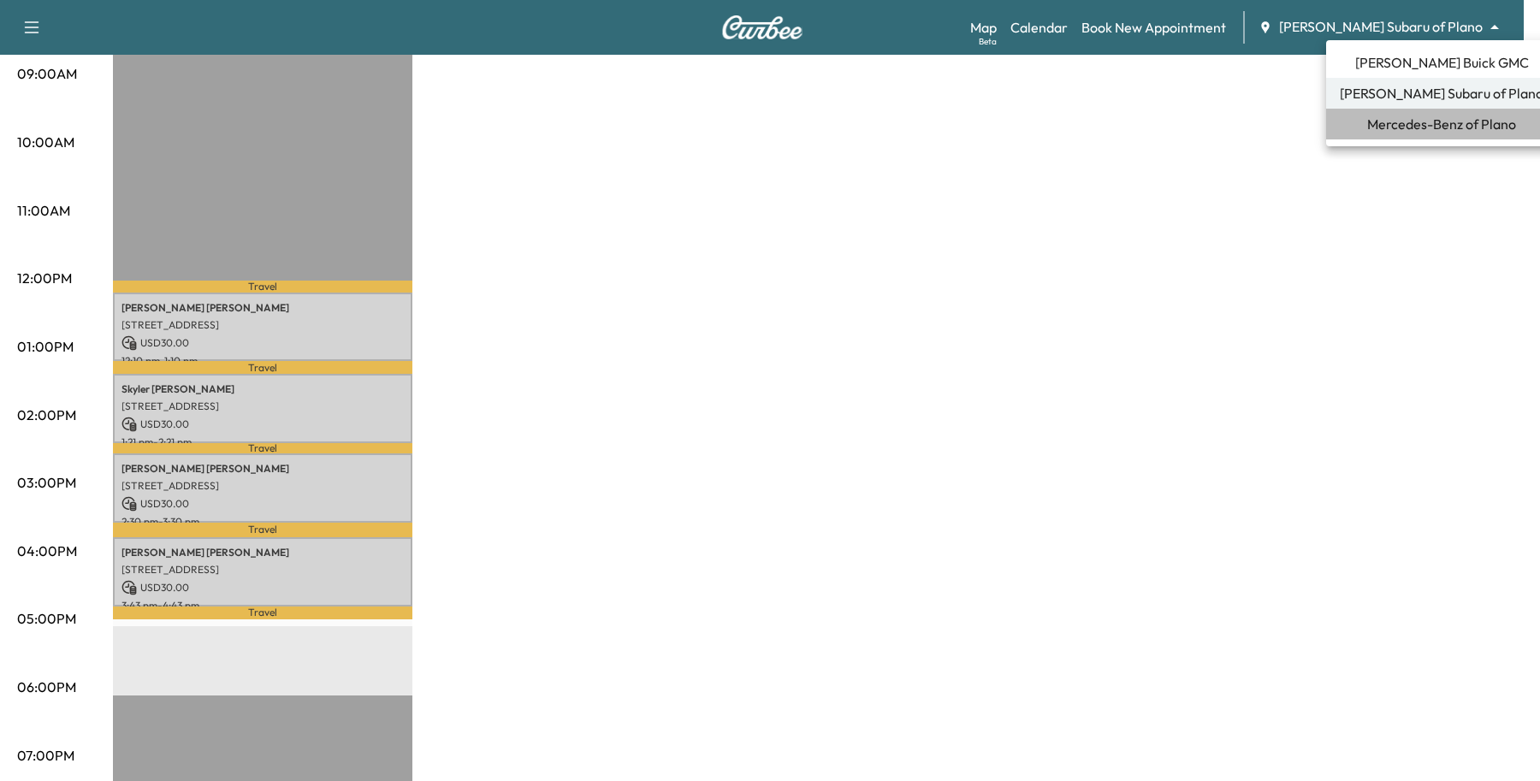
click at [1455, 126] on span "Mercedes-Benz of Plano" at bounding box center [1441, 124] width 149 height 21
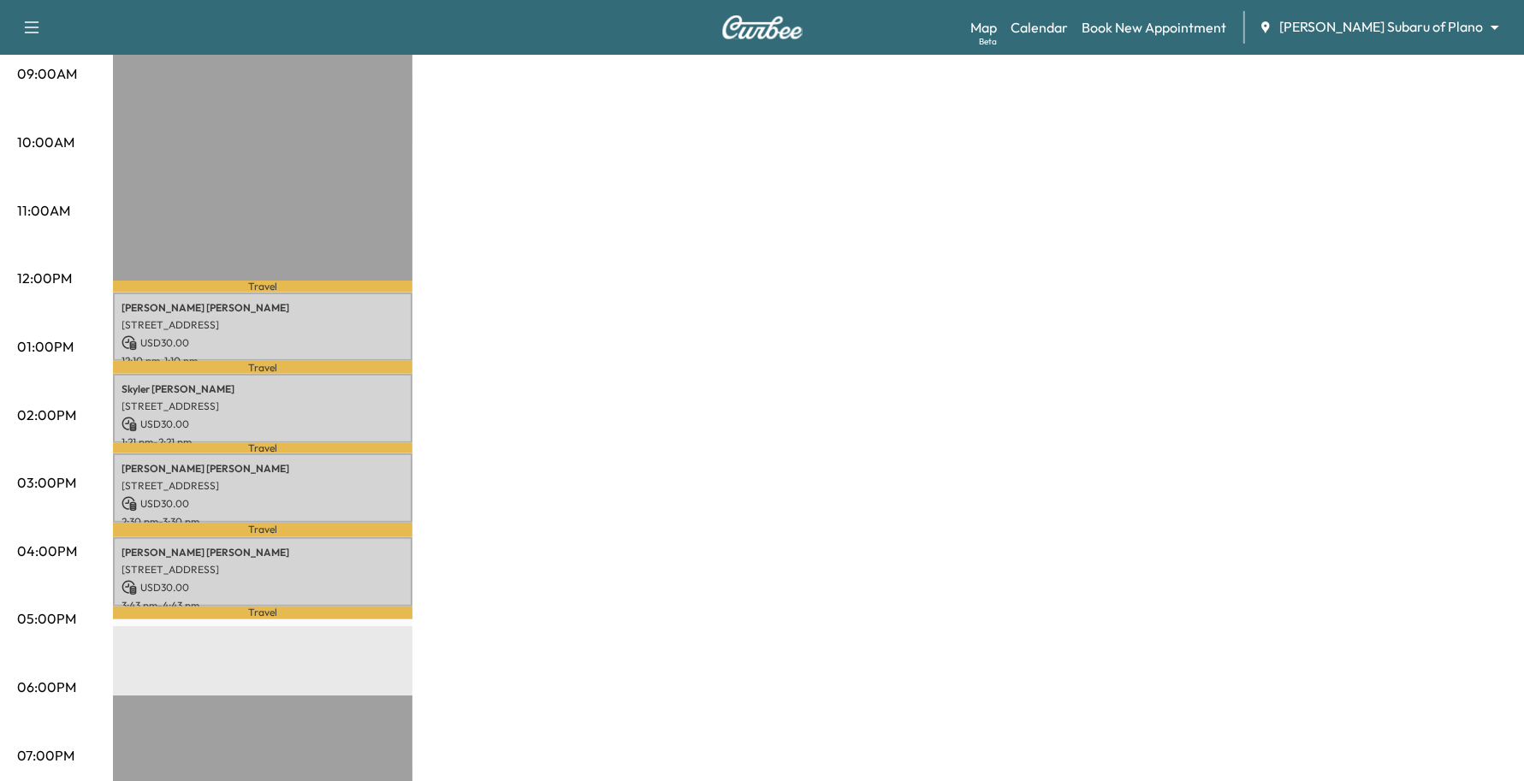
scroll to position [0, 0]
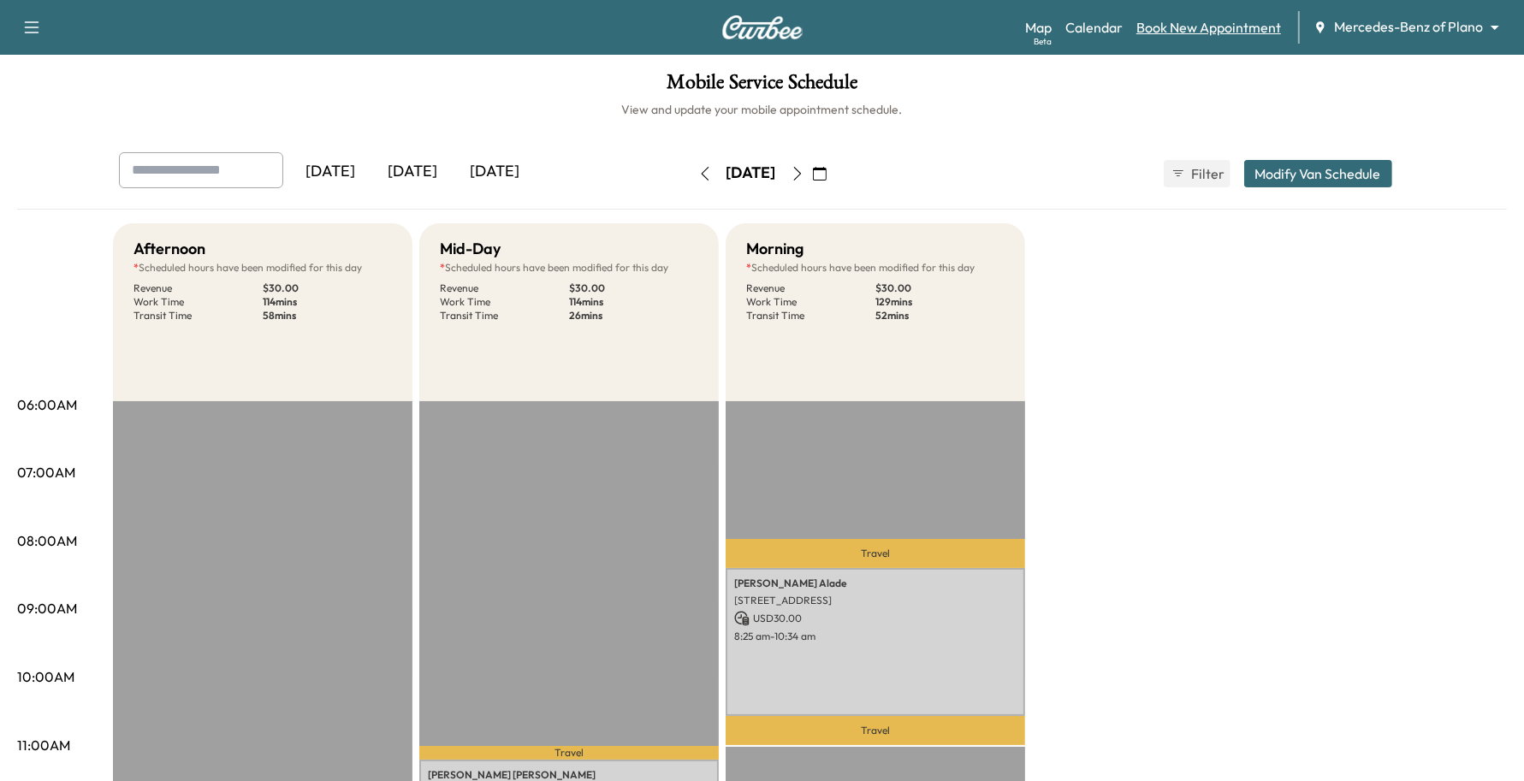
click at [1254, 27] on link "Book New Appointment" at bounding box center [1208, 27] width 145 height 21
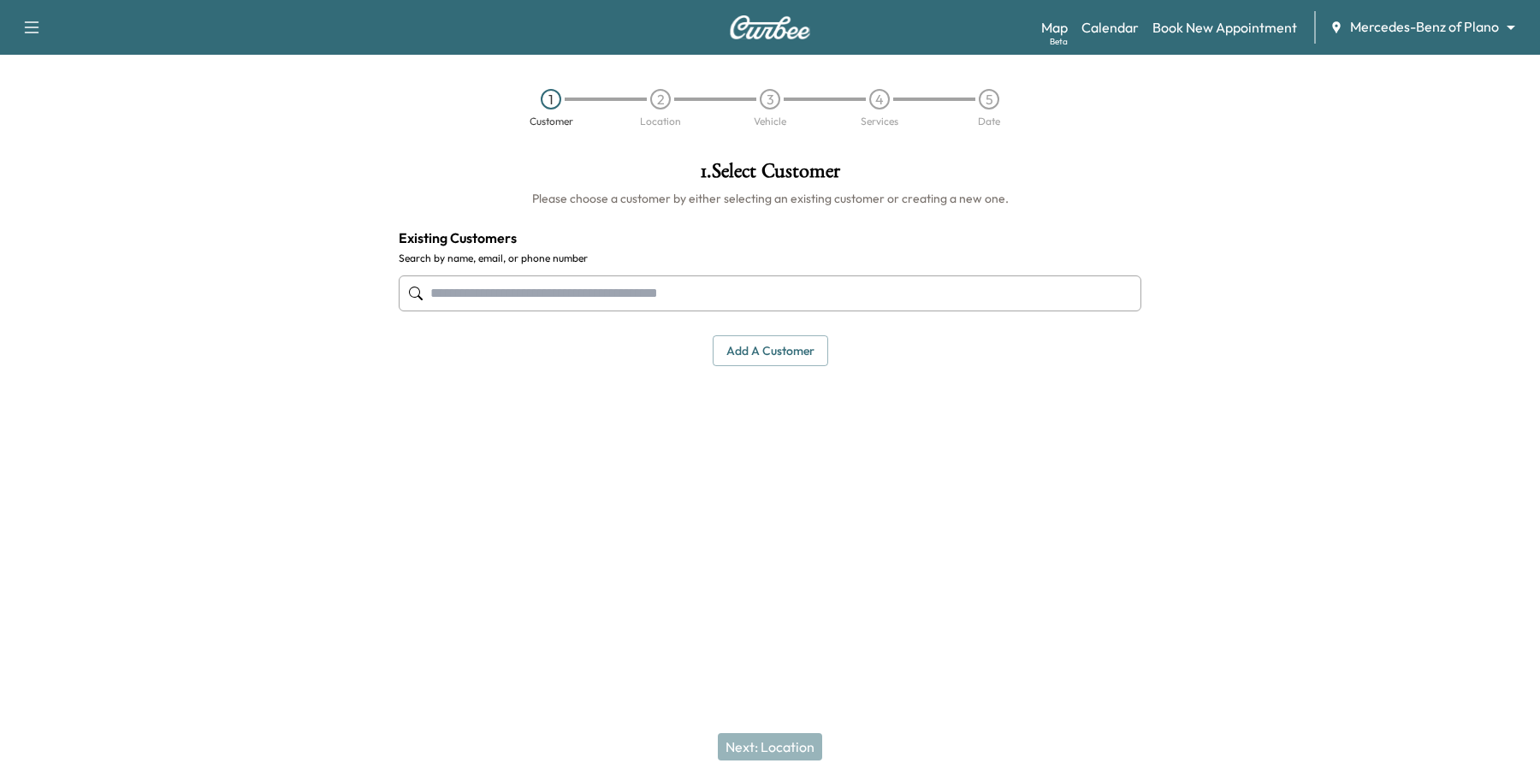
click at [672, 284] on input "text" at bounding box center [770, 293] width 743 height 36
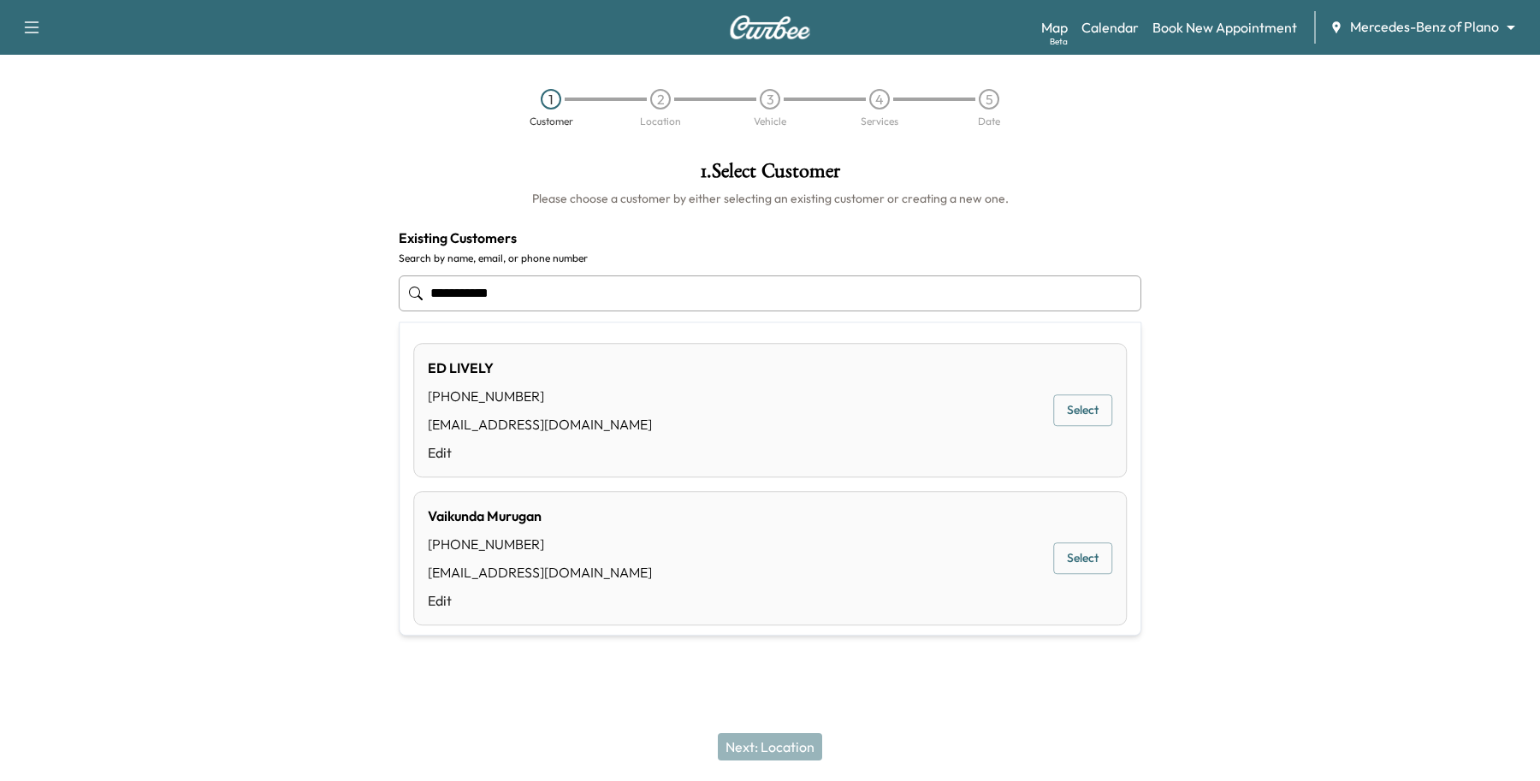
click at [1063, 394] on div "[PERSON_NAME] [PHONE_NUMBER] [EMAIL_ADDRESS][DOMAIN_NAME] Edit Select" at bounding box center [769, 410] width 713 height 134
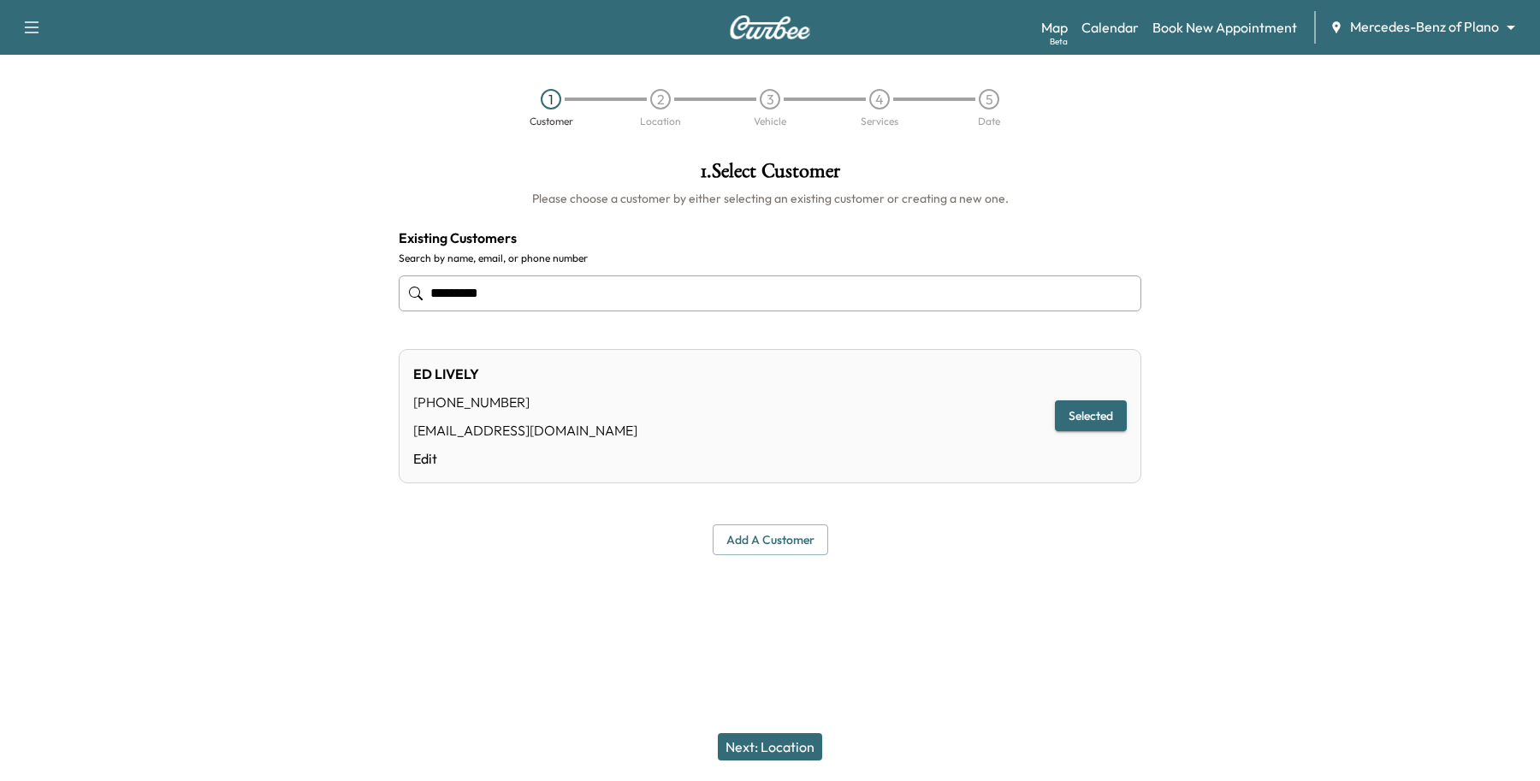
type input "*********"
click at [809, 740] on button "Next: Location" at bounding box center [770, 746] width 104 height 27
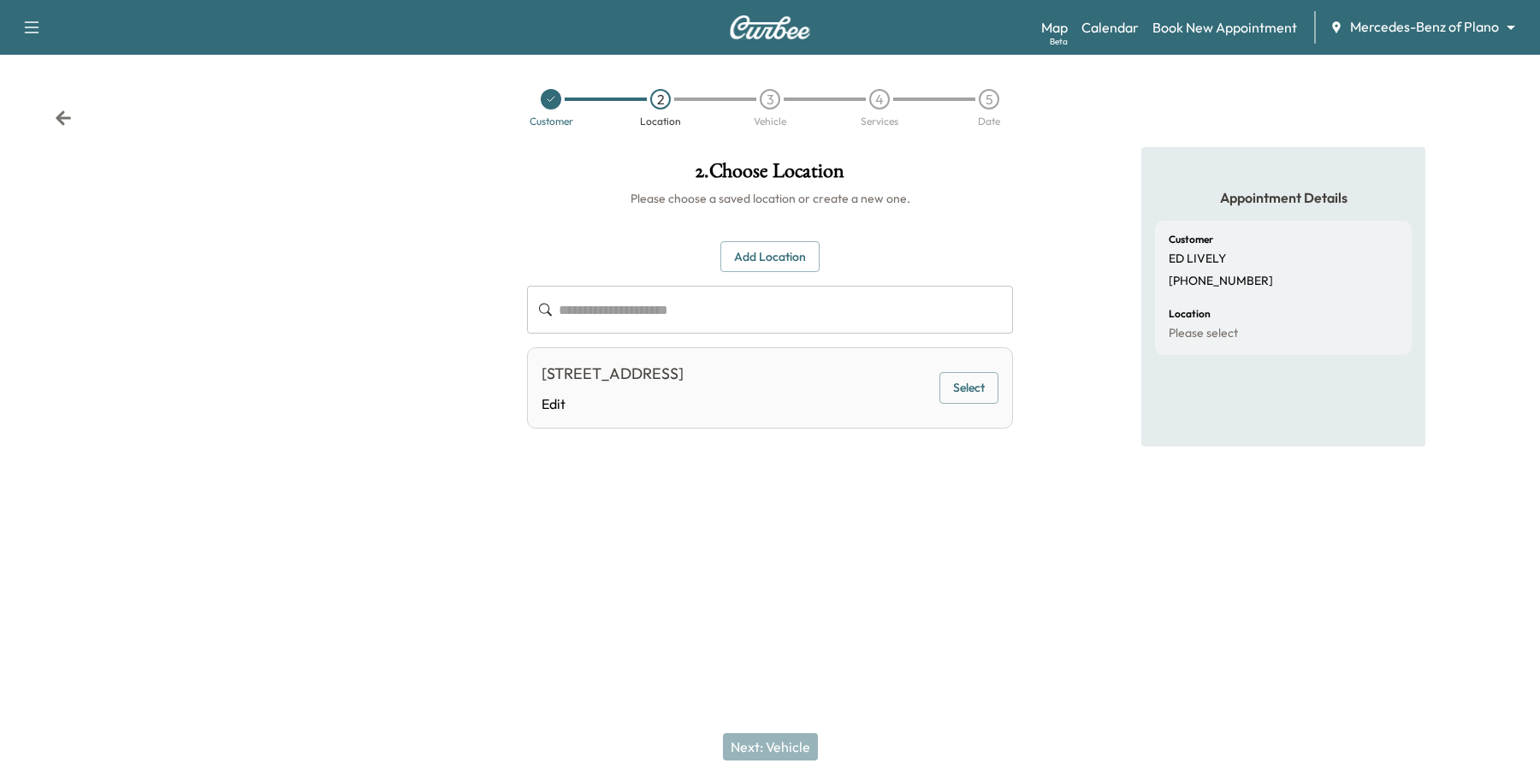
click at [951, 385] on button "Select" at bounding box center [968, 388] width 59 height 32
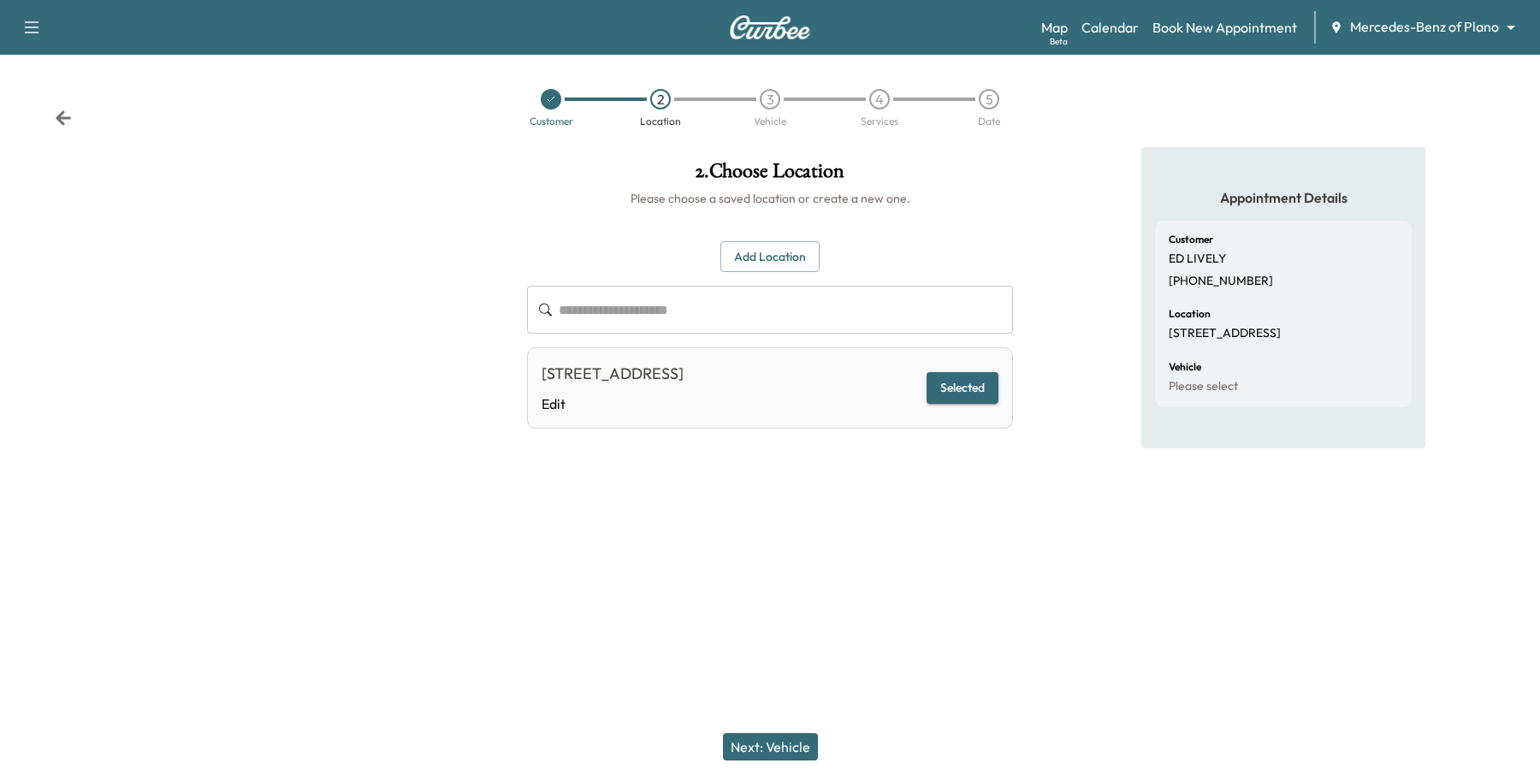
click at [758, 747] on button "Next: Vehicle" at bounding box center [770, 746] width 95 height 27
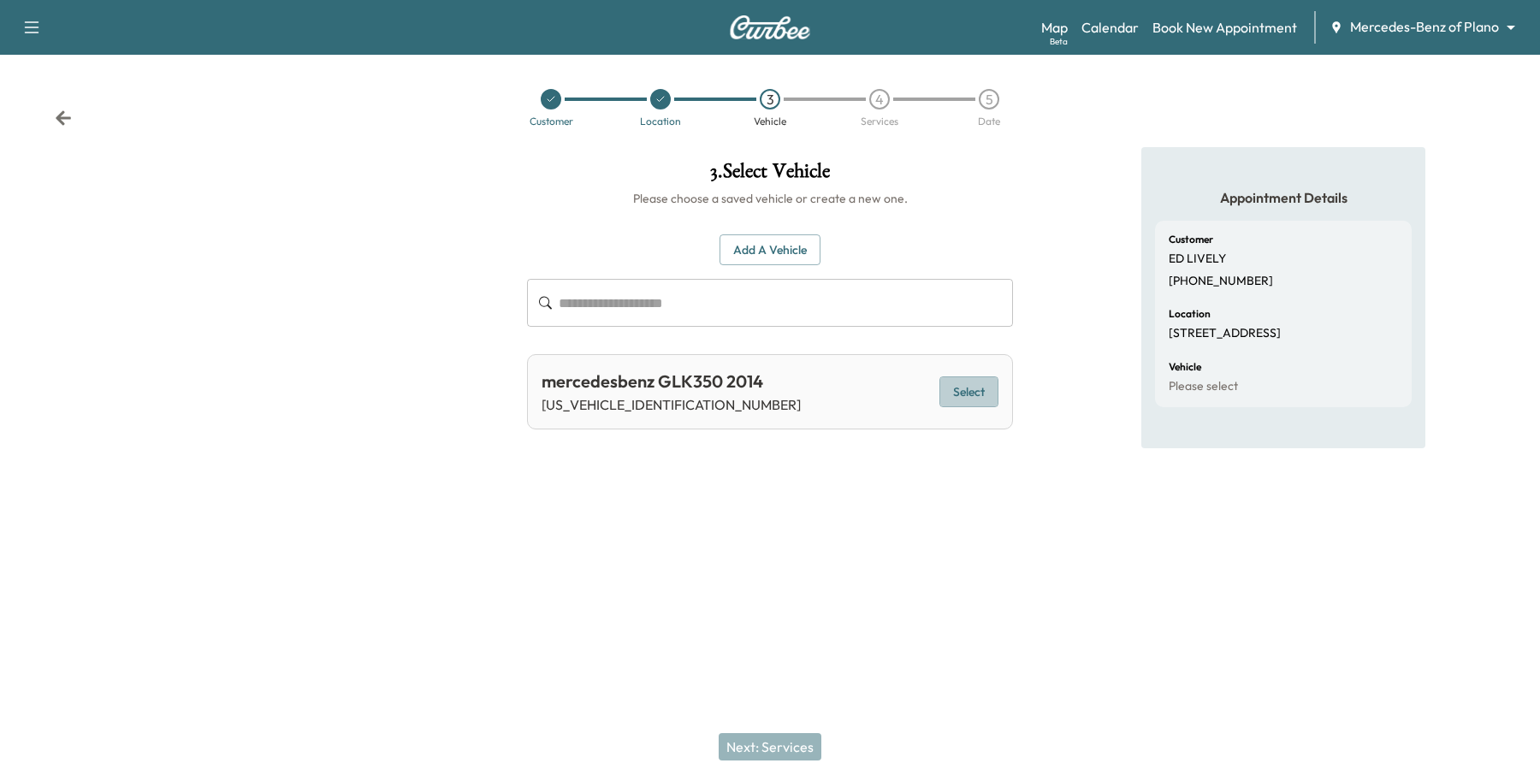
click at [950, 395] on button "Select" at bounding box center [968, 392] width 59 height 32
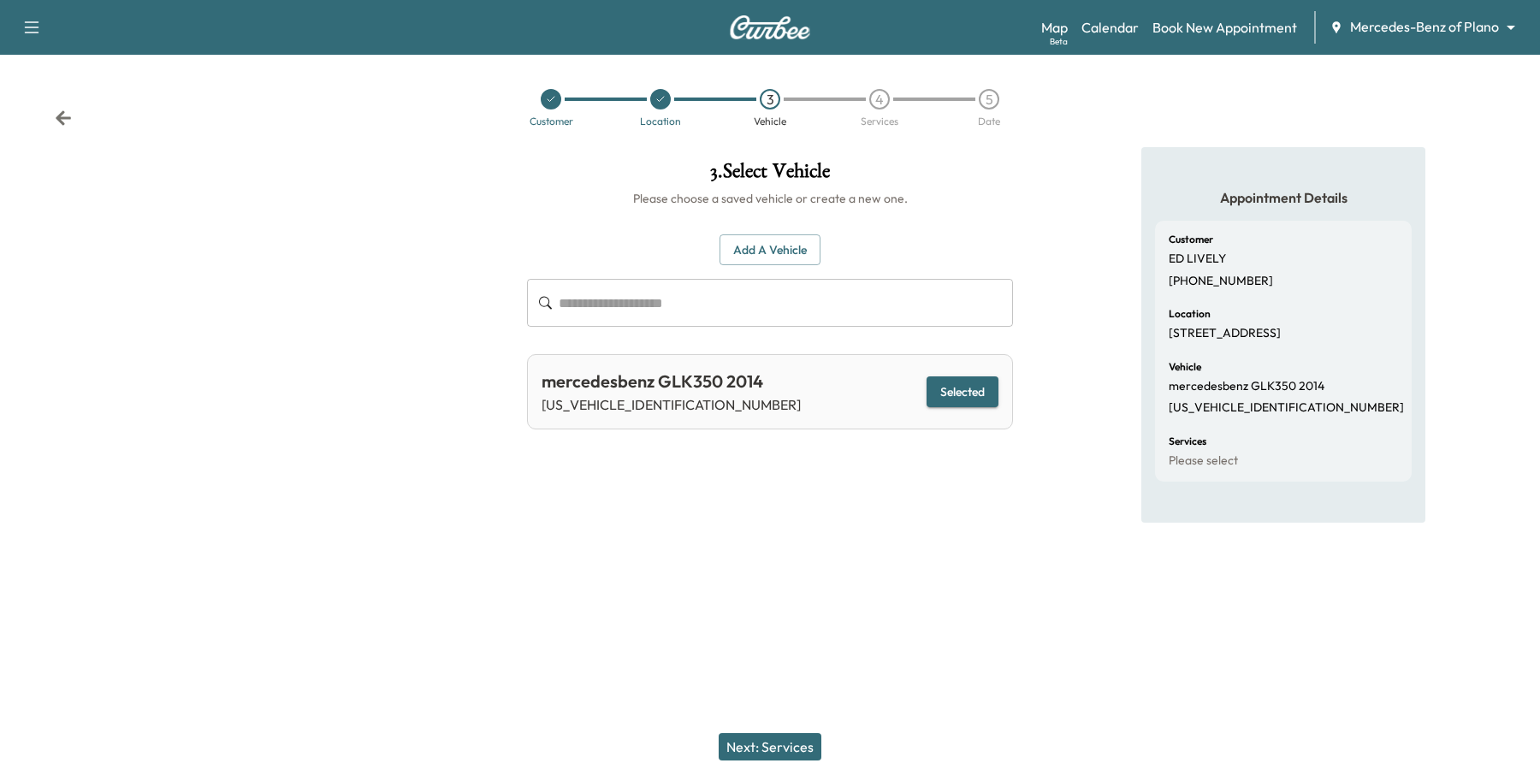
click at [753, 749] on button "Next: Services" at bounding box center [770, 746] width 103 height 27
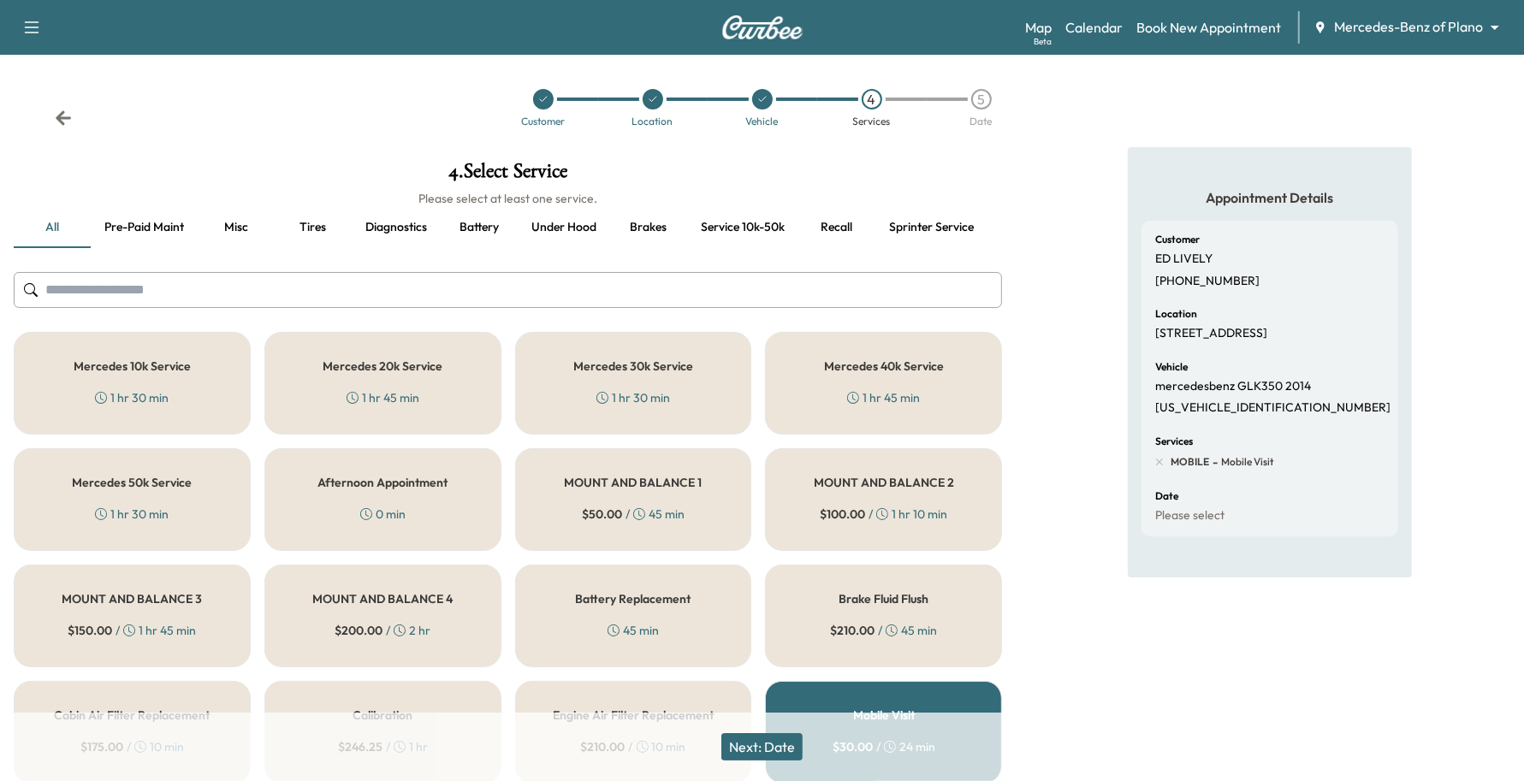
click at [961, 364] on div "Mercedes 40k Service 1 hr 45 min" at bounding box center [883, 383] width 237 height 103
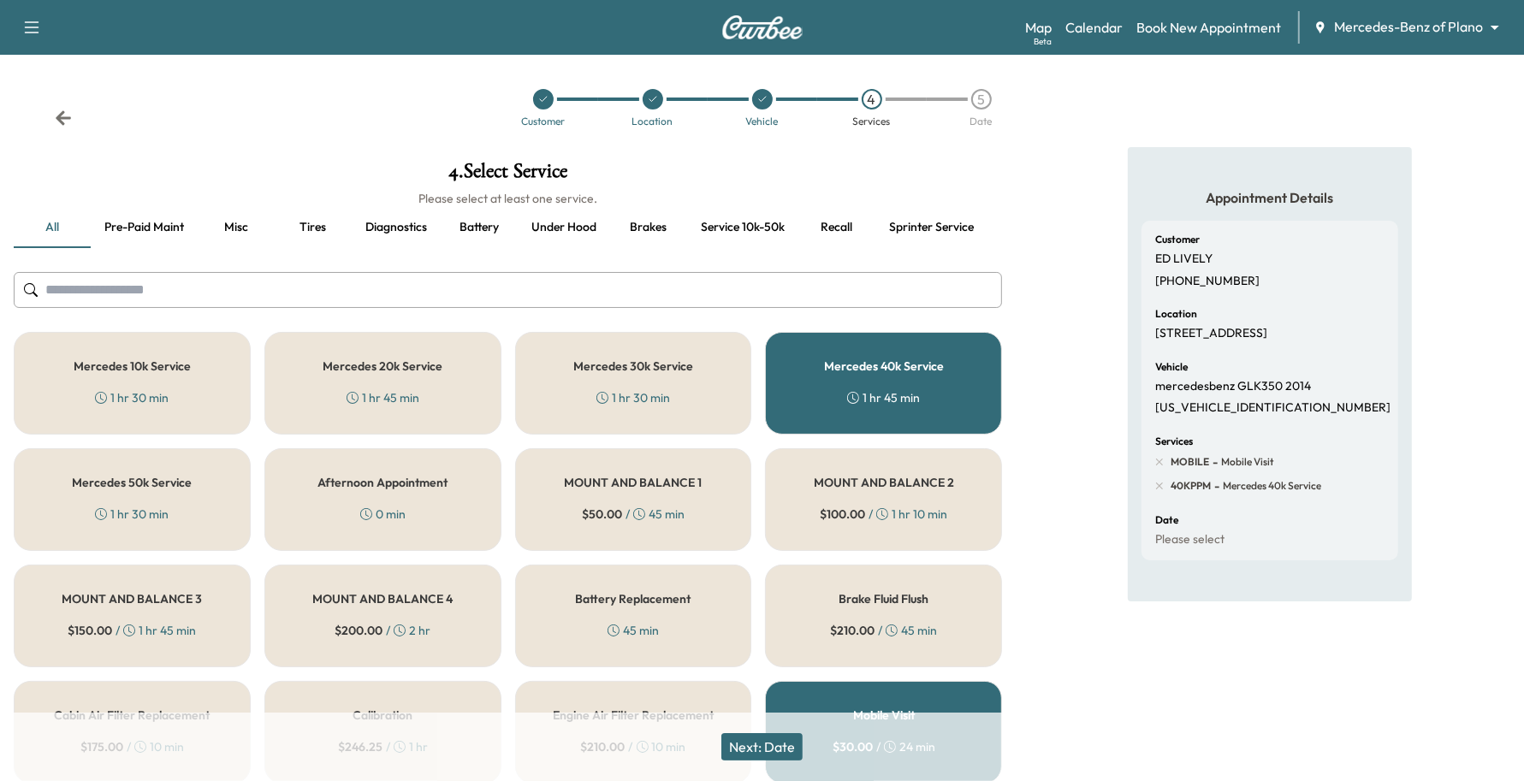
click at [796, 741] on button "Next: Date" at bounding box center [761, 746] width 81 height 27
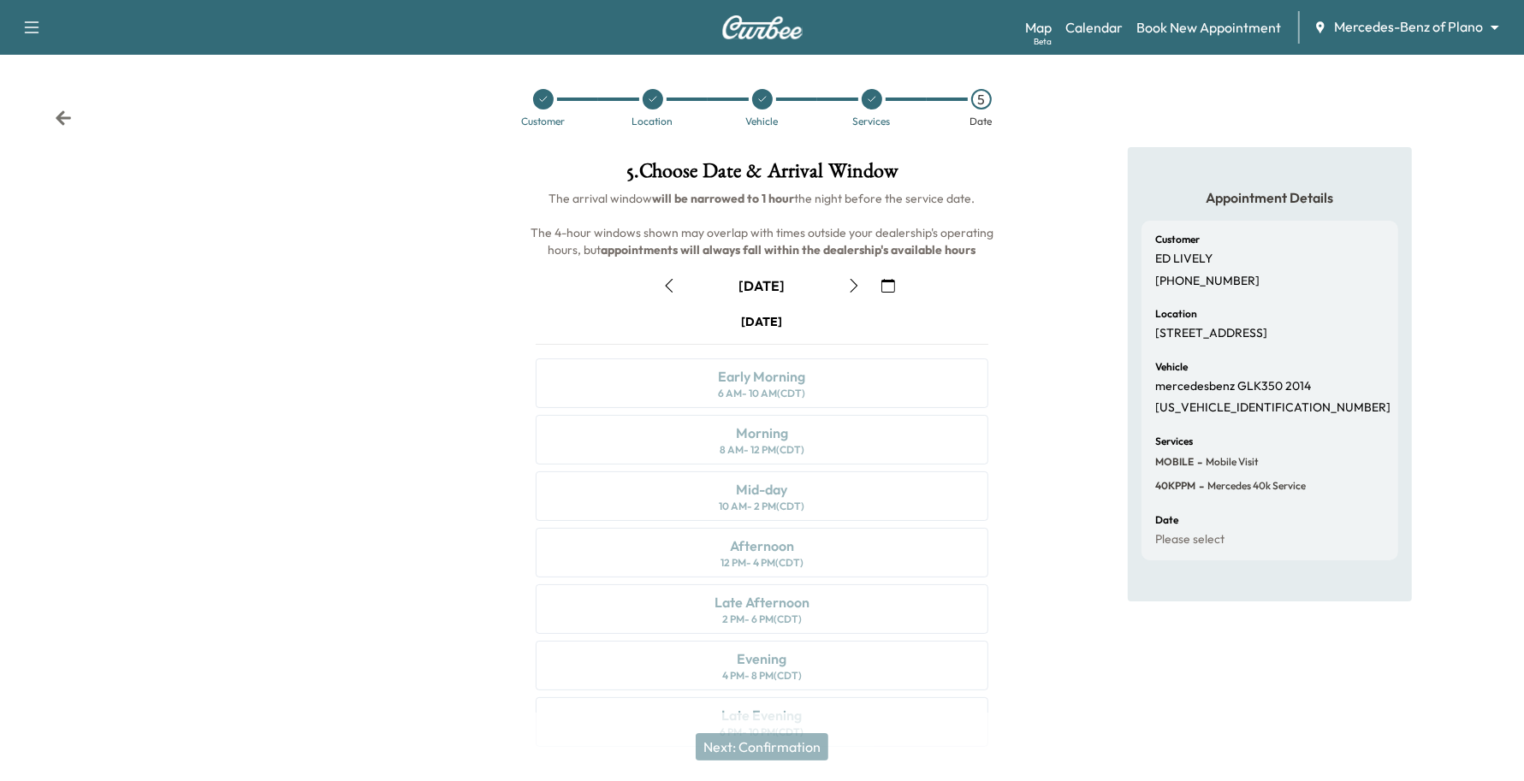
click at [892, 287] on icon "button" at bounding box center [888, 286] width 14 height 14
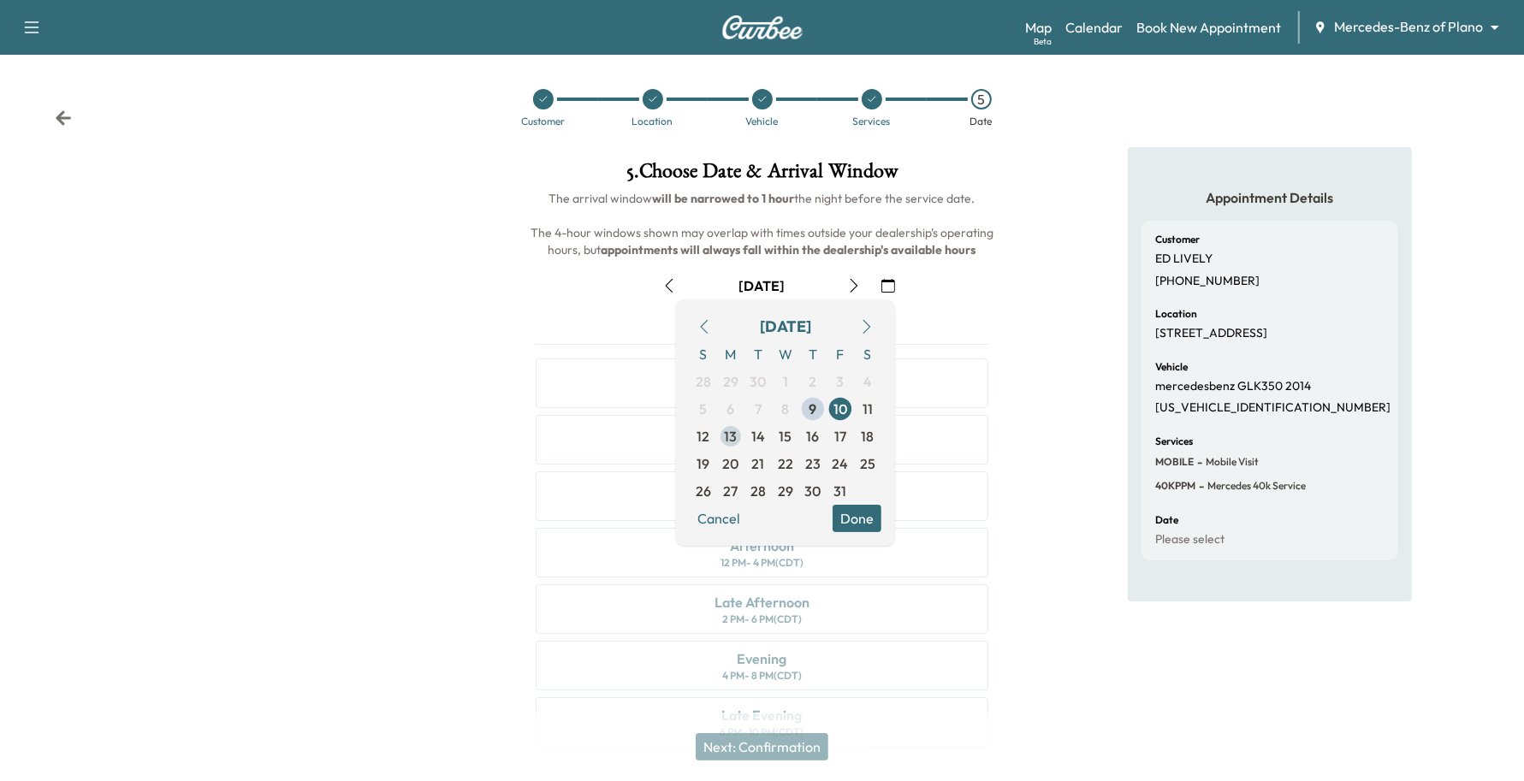
click at [725, 447] on span "13" at bounding box center [730, 436] width 27 height 27
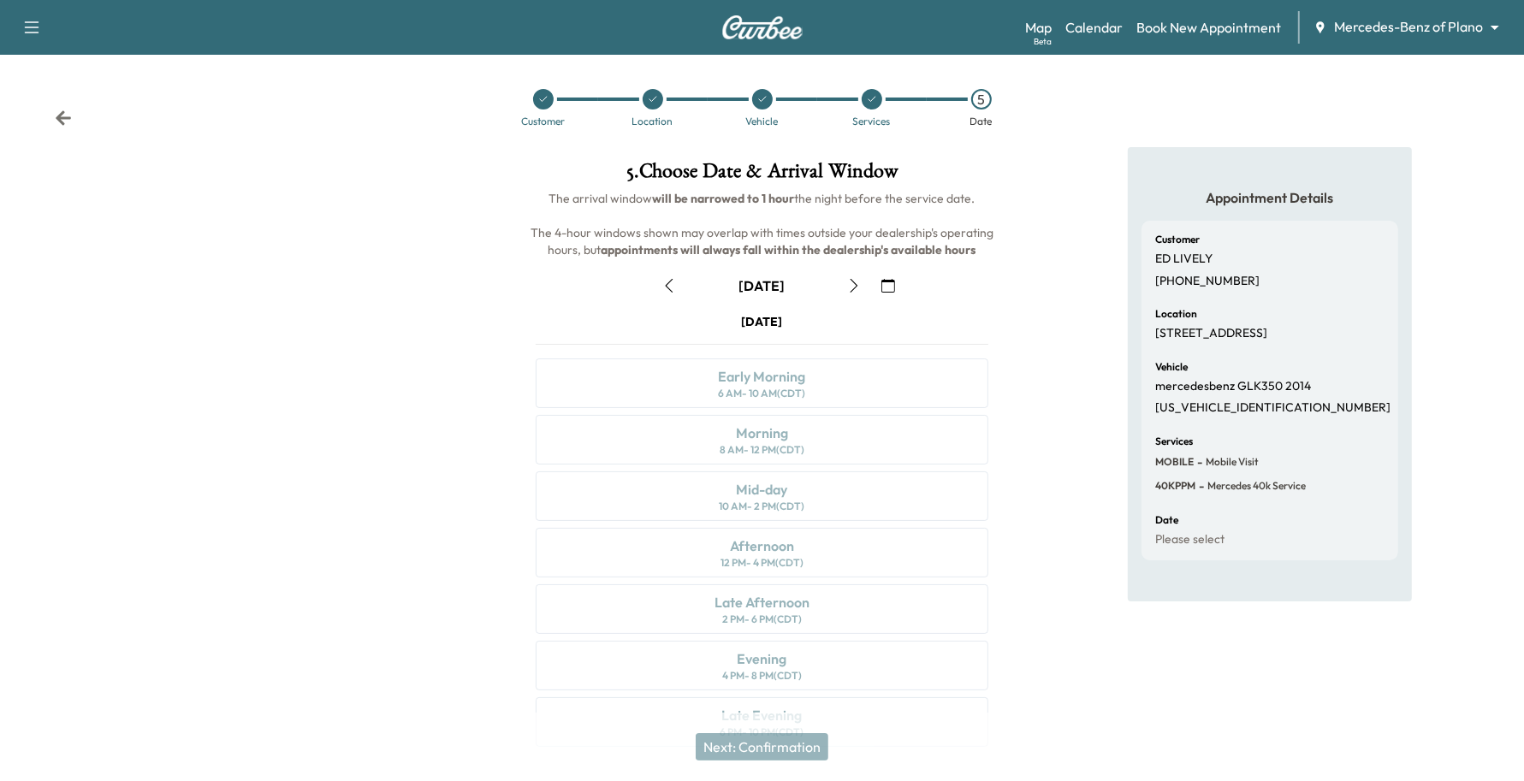
click at [860, 285] on icon "button" at bounding box center [854, 286] width 14 height 14
